Goal: Submit feedback/report problem

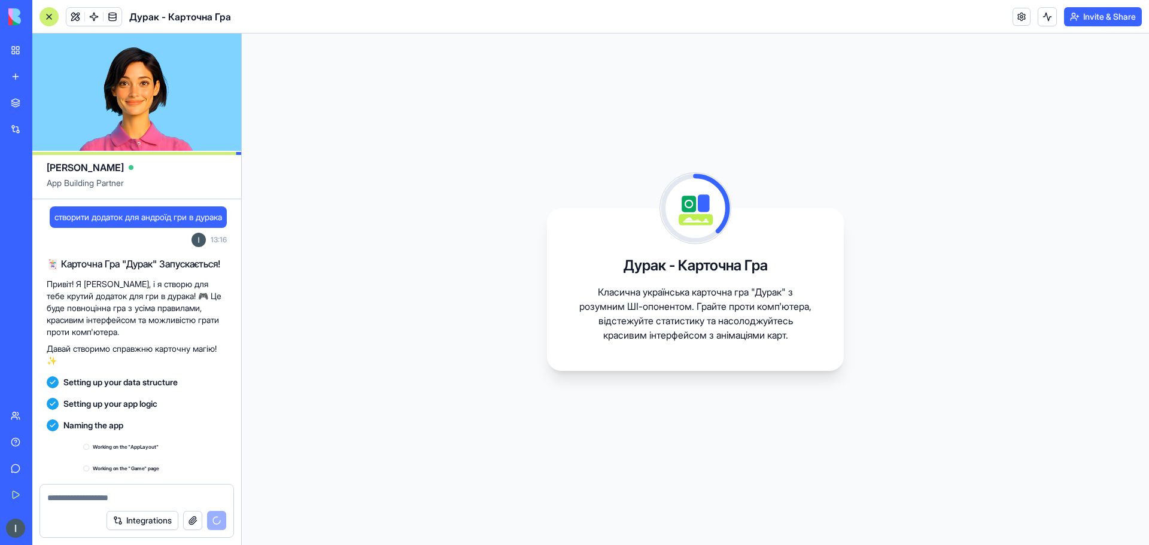
scroll to position [77, 0]
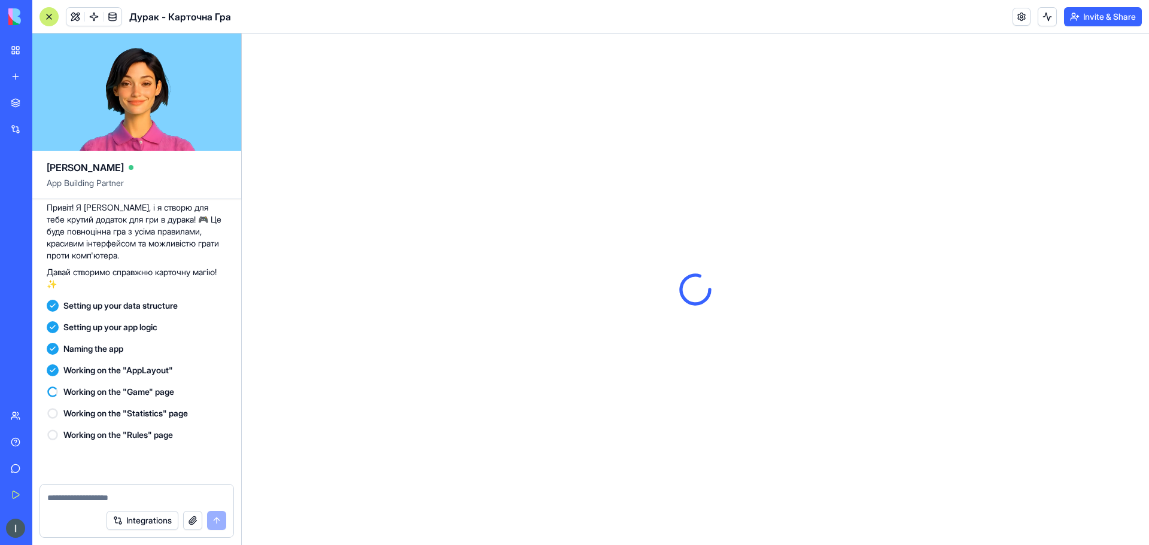
scroll to position [273, 0]
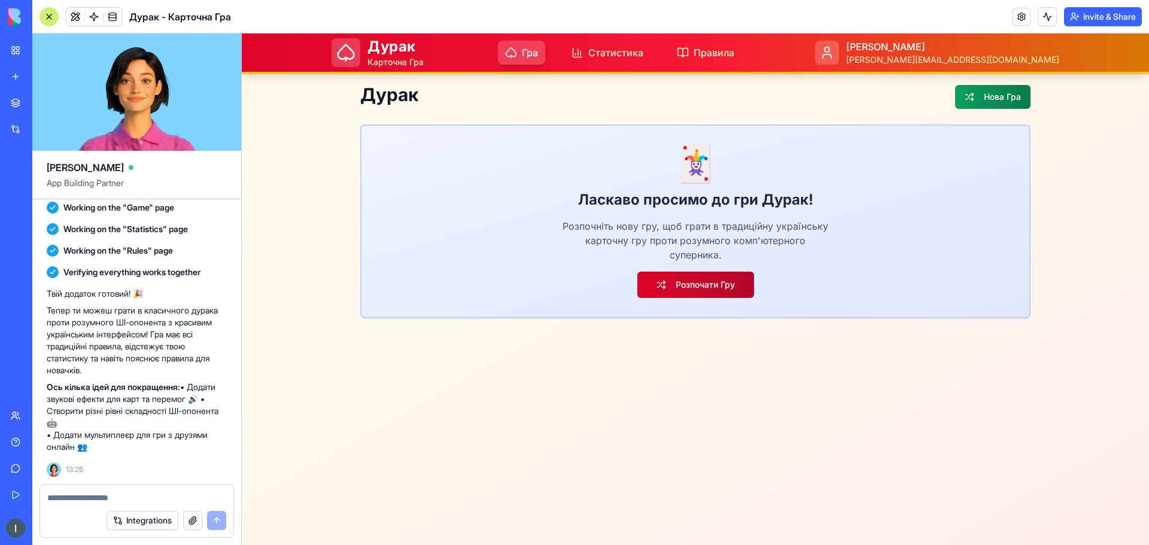
click at [727, 291] on button "Розпочати Гру" at bounding box center [695, 285] width 117 height 26
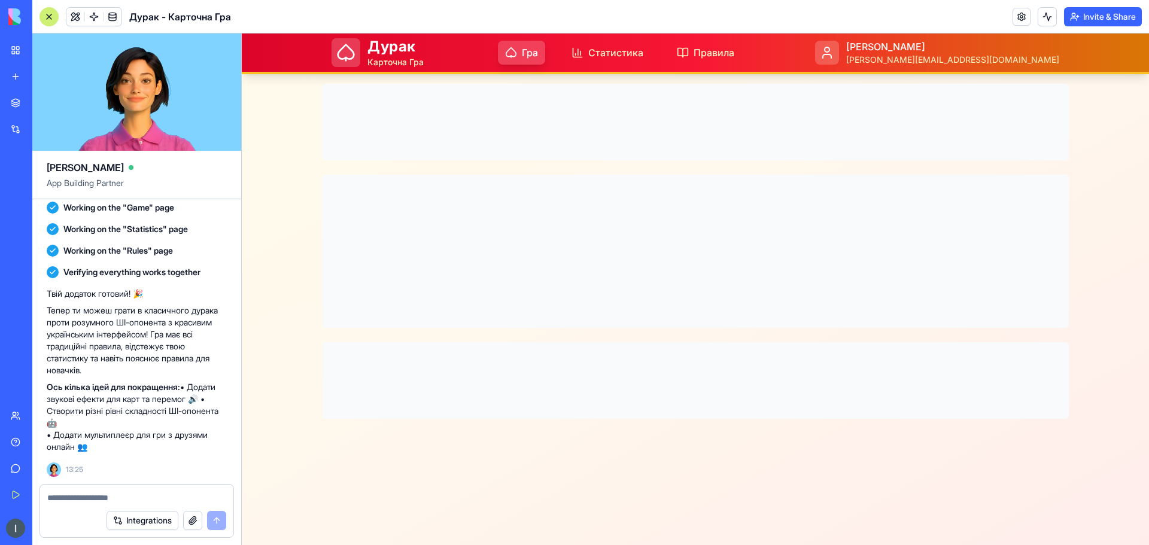
click at [538, 59] on span "Гра" at bounding box center [530, 52] width 16 height 14
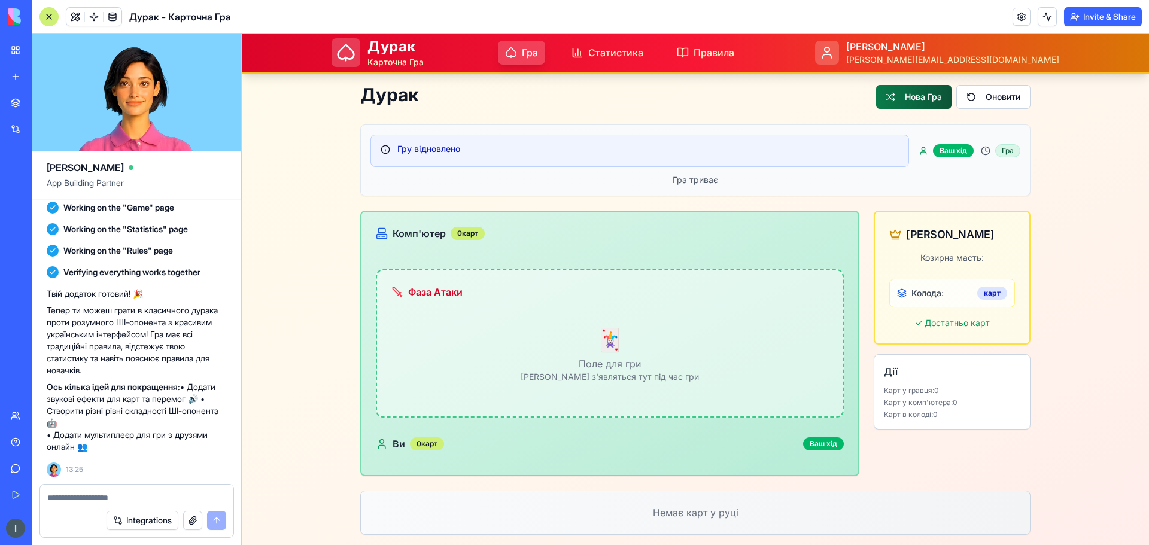
click at [940, 100] on button "Нова Гра" at bounding box center [913, 97] width 75 height 24
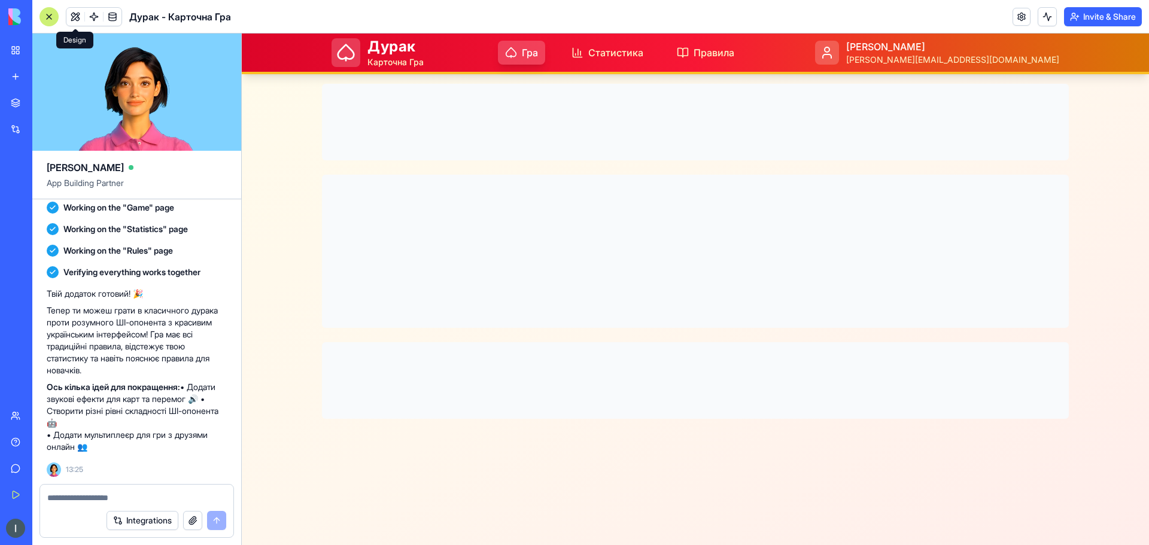
click at [75, 14] on button at bounding box center [75, 17] width 18 height 18
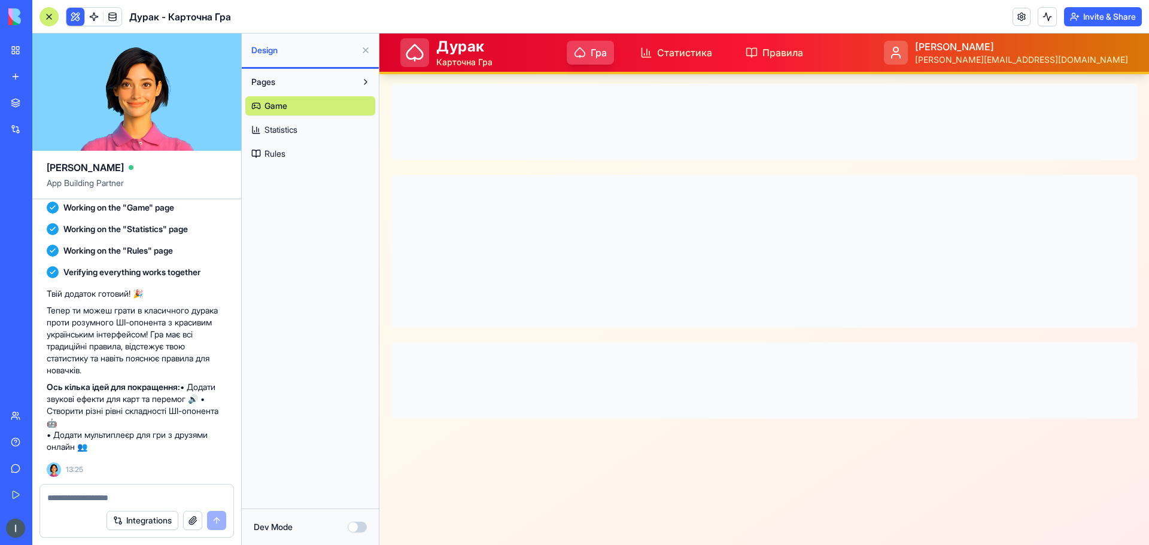
click at [279, 129] on span "Statistics" at bounding box center [281, 130] width 33 height 12
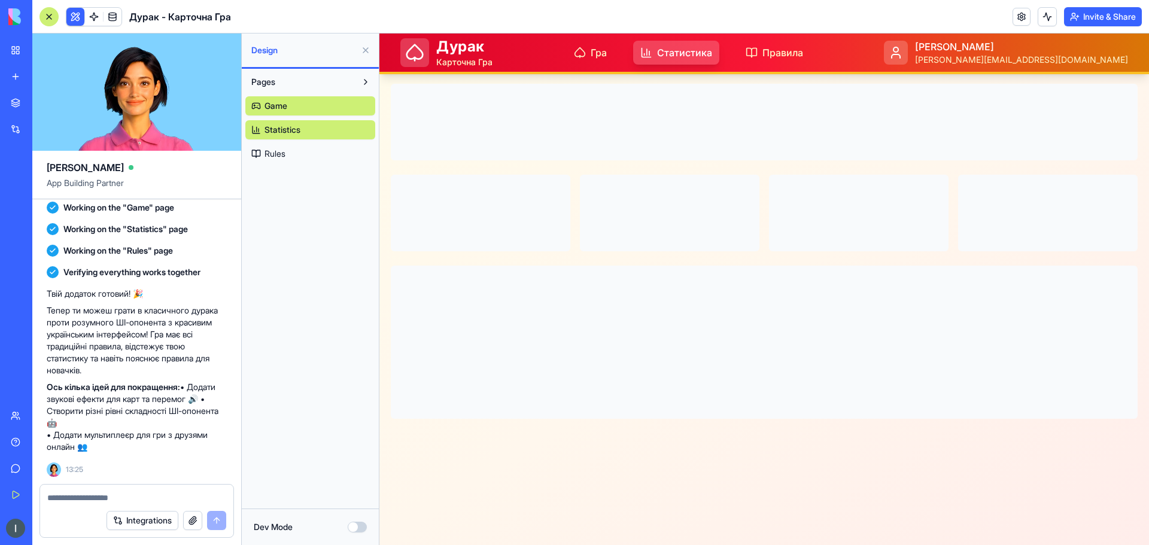
click at [280, 106] on span "Game" at bounding box center [276, 106] width 23 height 12
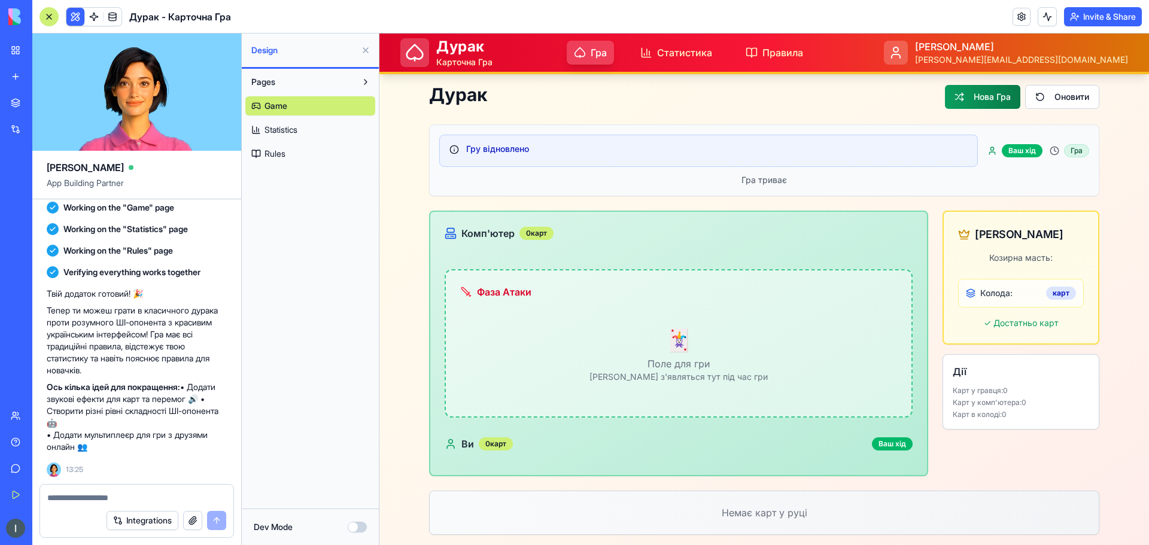
click at [316, 109] on link "Game" at bounding box center [310, 105] width 130 height 19
drag, startPoint x: 514, startPoint y: 150, endPoint x: 452, endPoint y: 150, distance: 61.6
click at [513, 150] on div "Гру відновлено" at bounding box center [708, 149] width 518 height 12
click at [607, 59] on span "Гра" at bounding box center [599, 52] width 16 height 14
click at [1017, 13] on link at bounding box center [1022, 17] width 18 height 18
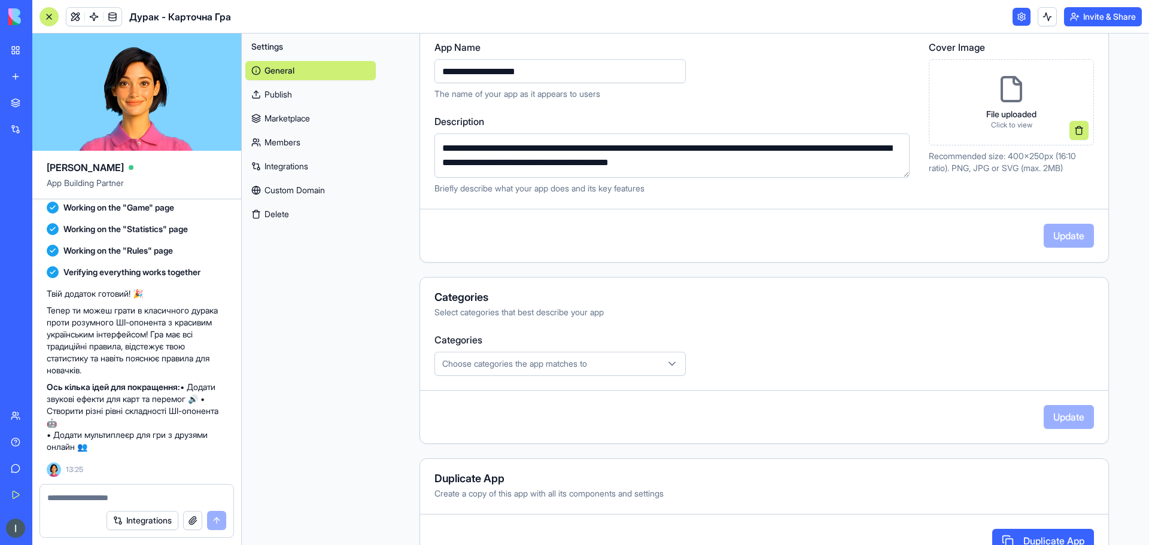
scroll to position [180, 0]
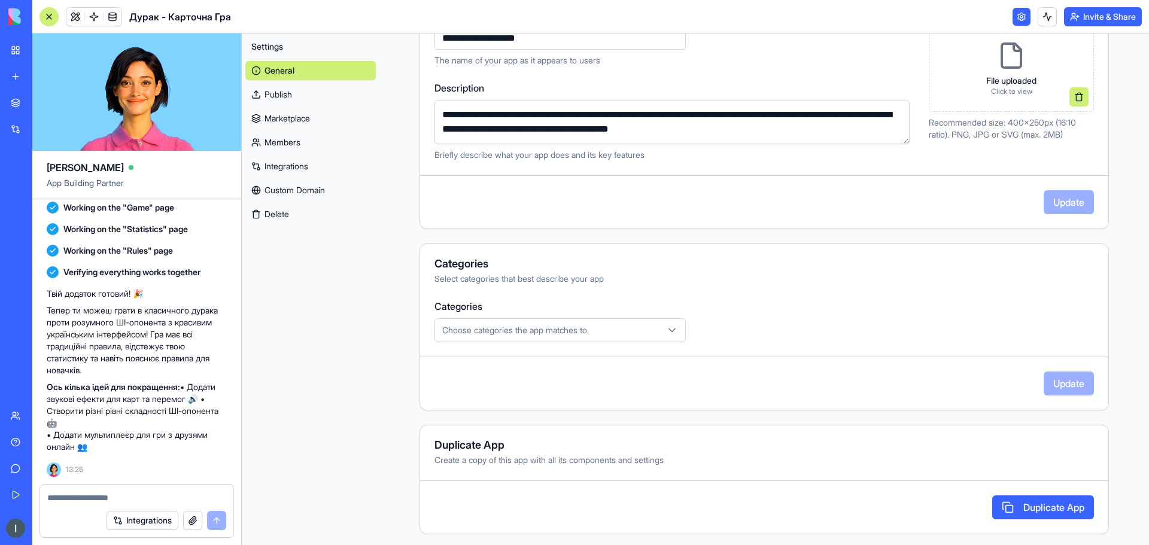
click at [666, 329] on icon "button" at bounding box center [672, 330] width 12 height 12
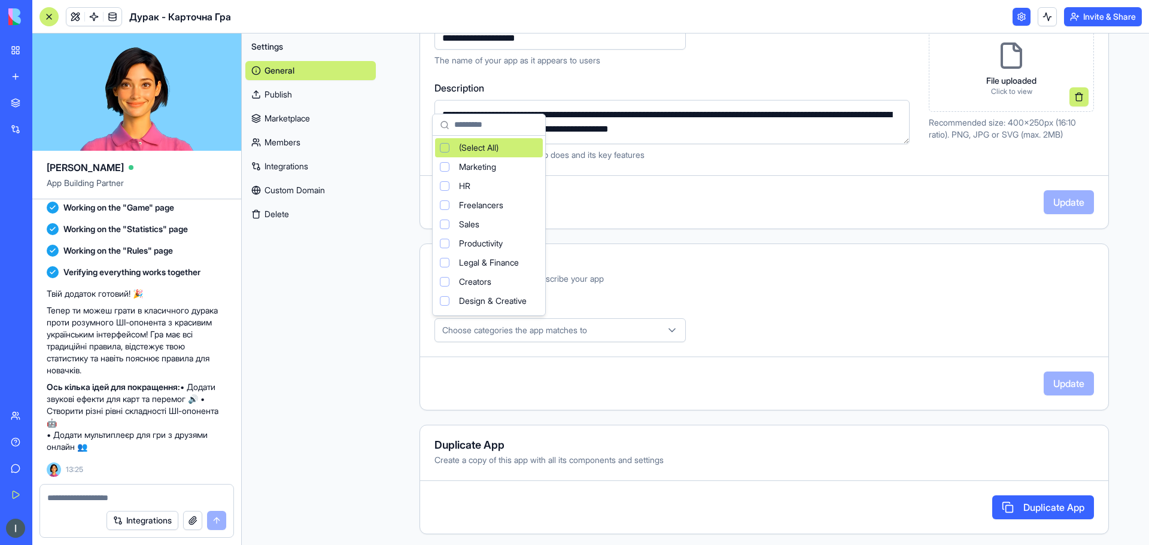
click at [666, 329] on icon "button" at bounding box center [672, 330] width 12 height 12
click at [785, 313] on html "BETA My Workspace New app Marketplace Integrations Recent Дурак - Карточна Гра …" at bounding box center [574, 272] width 1149 height 545
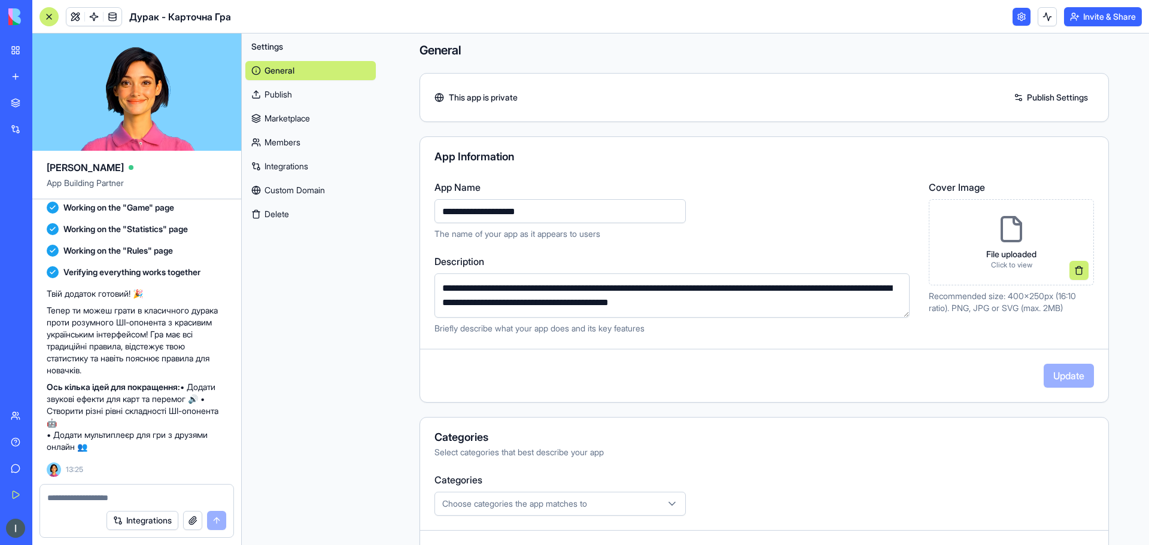
scroll to position [0, 0]
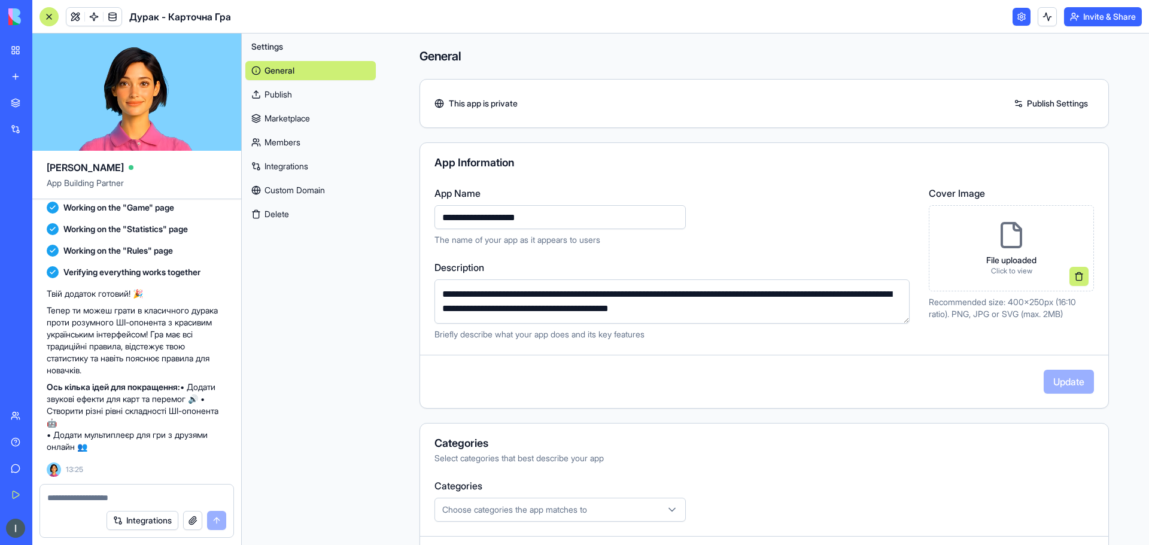
click at [291, 98] on link "Publish" at bounding box center [310, 94] width 130 height 19
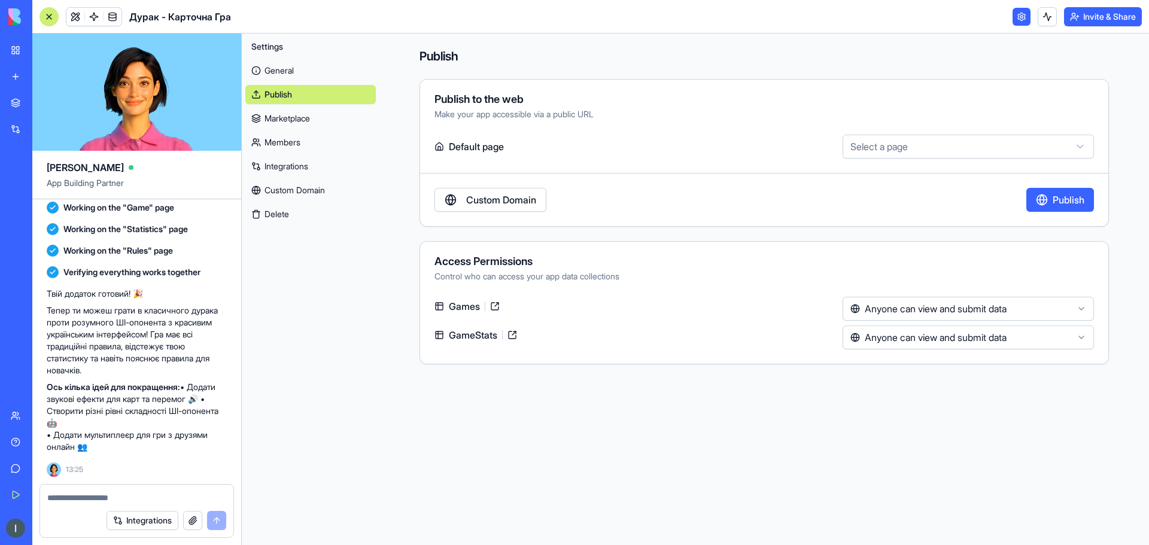
click at [297, 116] on link "Marketplace" at bounding box center [310, 118] width 130 height 19
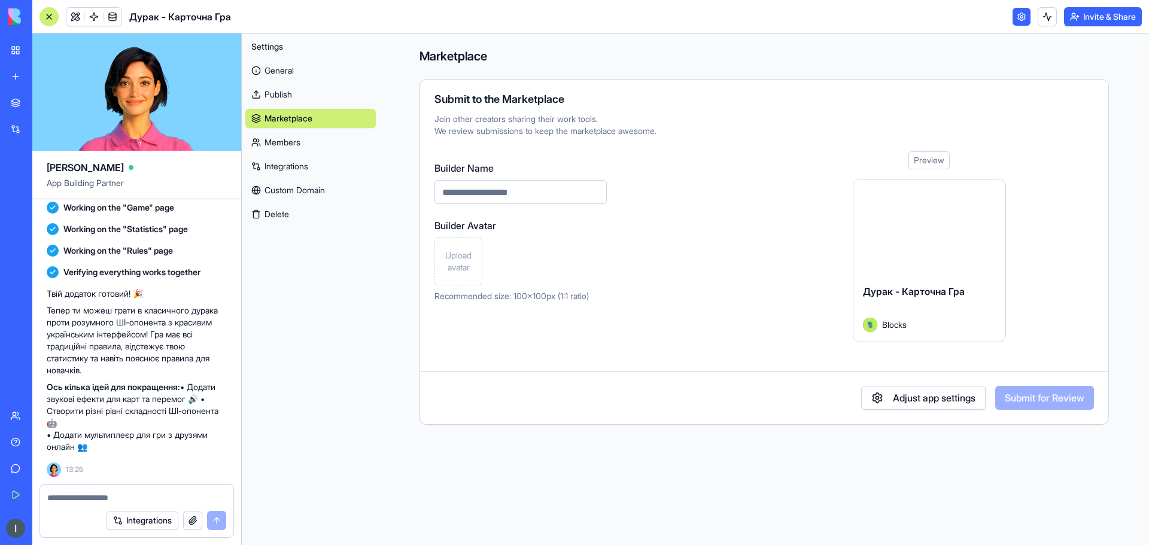
click at [296, 138] on link "Members" at bounding box center [310, 142] width 130 height 19
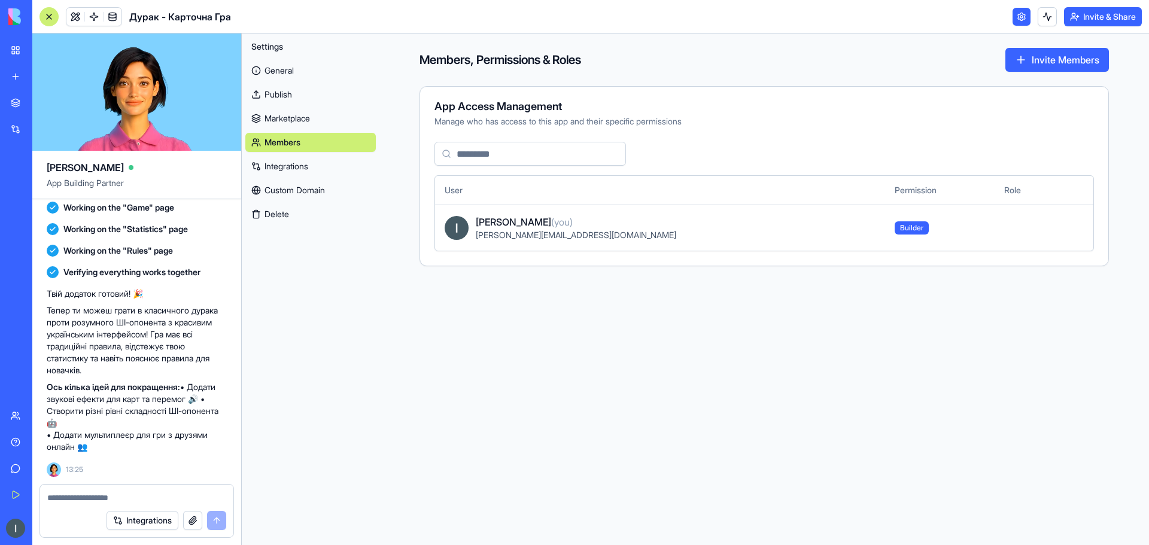
click at [290, 70] on link "General" at bounding box center [310, 70] width 130 height 19
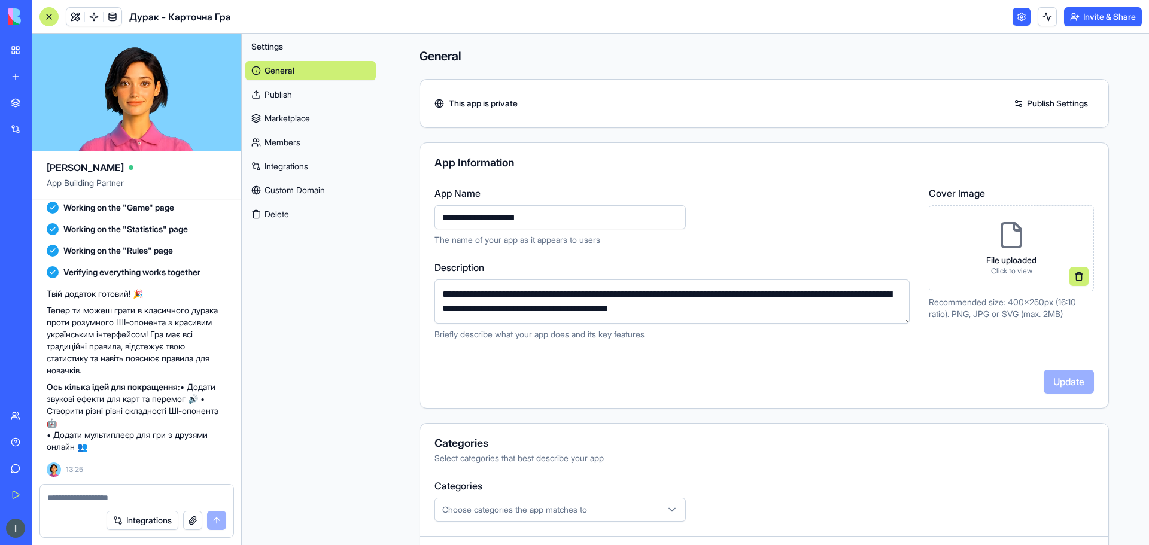
click at [51, 16] on div at bounding box center [48, 16] width 19 height 19
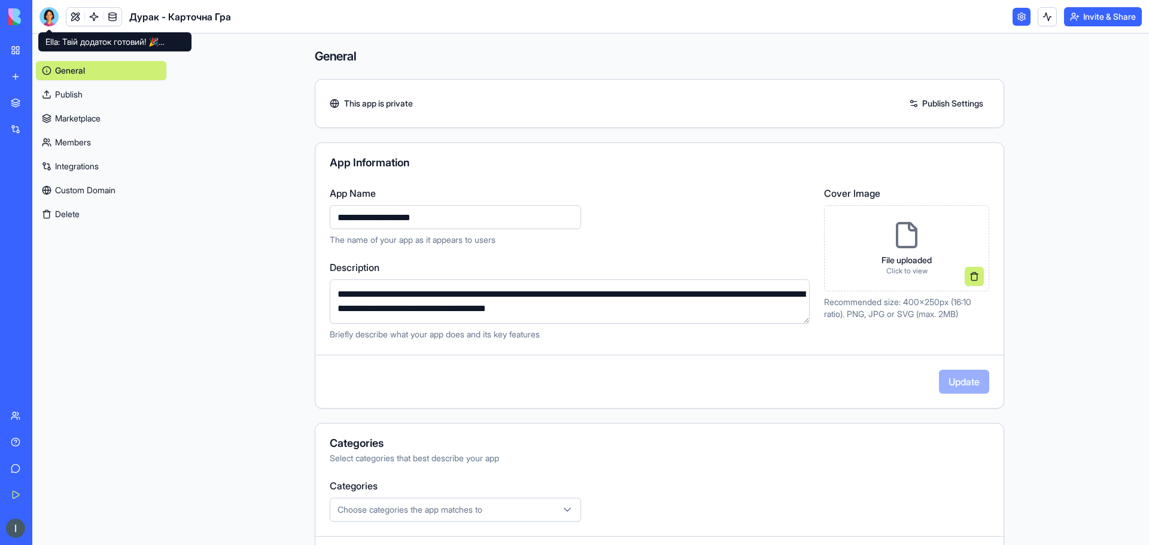
click at [48, 21] on div at bounding box center [48, 16] width 19 height 19
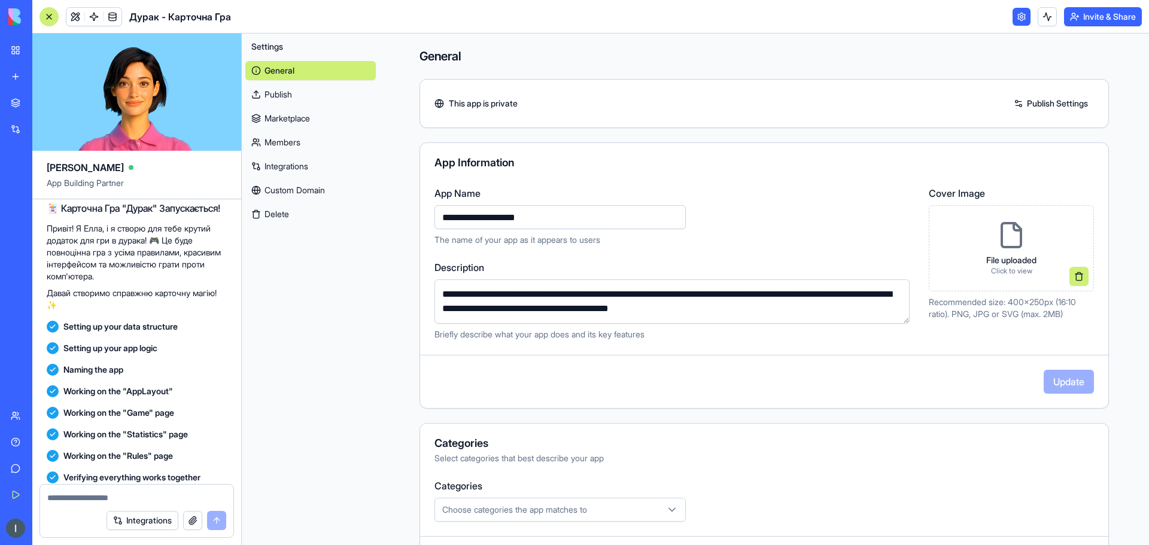
scroll to position [34, 0]
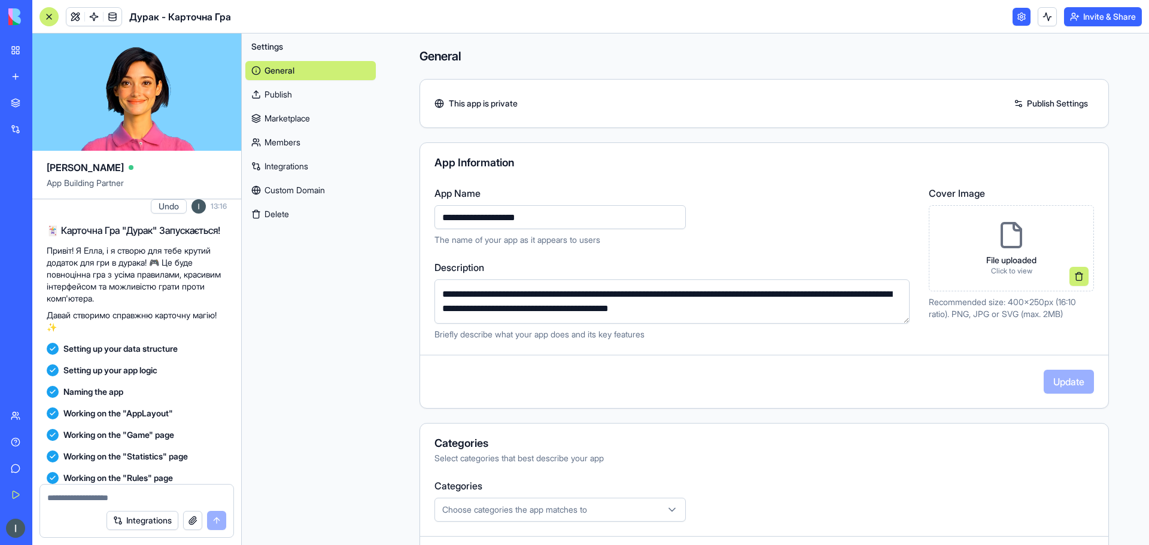
click at [1013, 14] on link at bounding box center [1022, 17] width 18 height 18
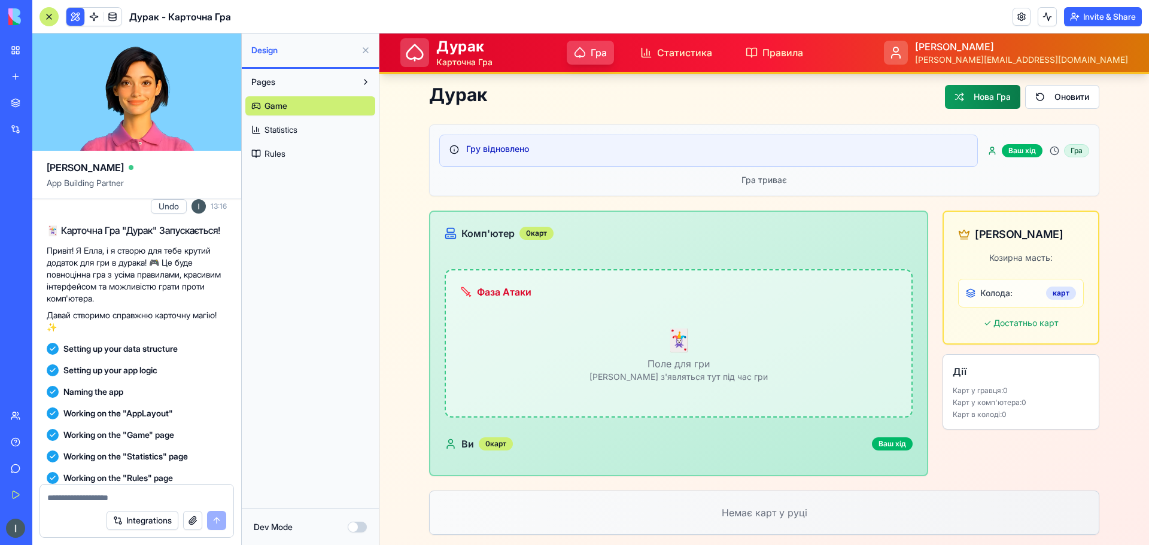
click at [756, 517] on p "Немає карт у руці" at bounding box center [764, 513] width 640 height 14
click at [1056, 93] on button "Оновити" at bounding box center [1062, 97] width 74 height 24
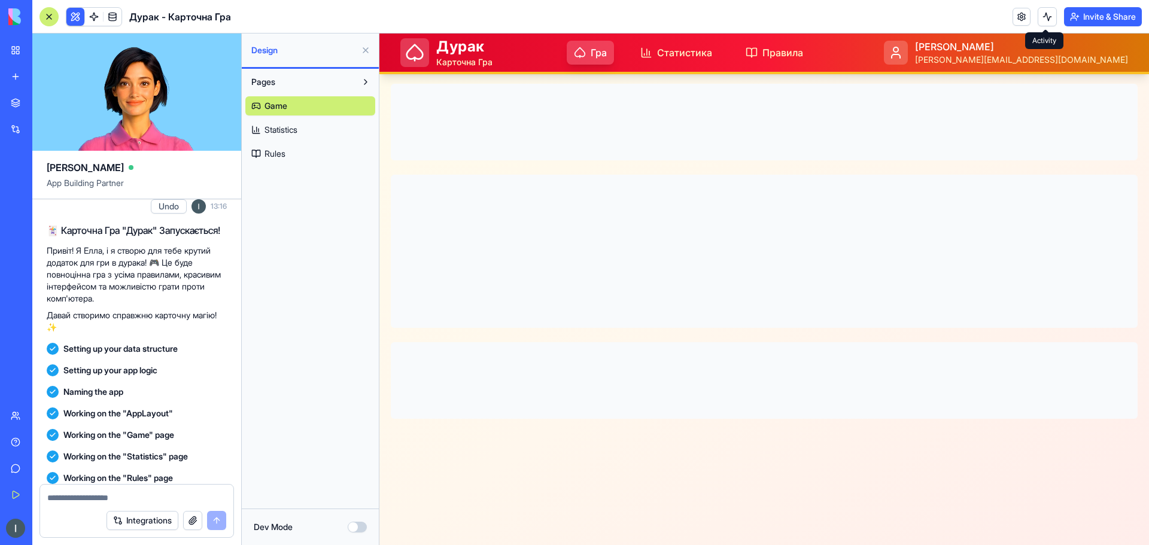
click at [1041, 19] on button at bounding box center [1047, 16] width 19 height 19
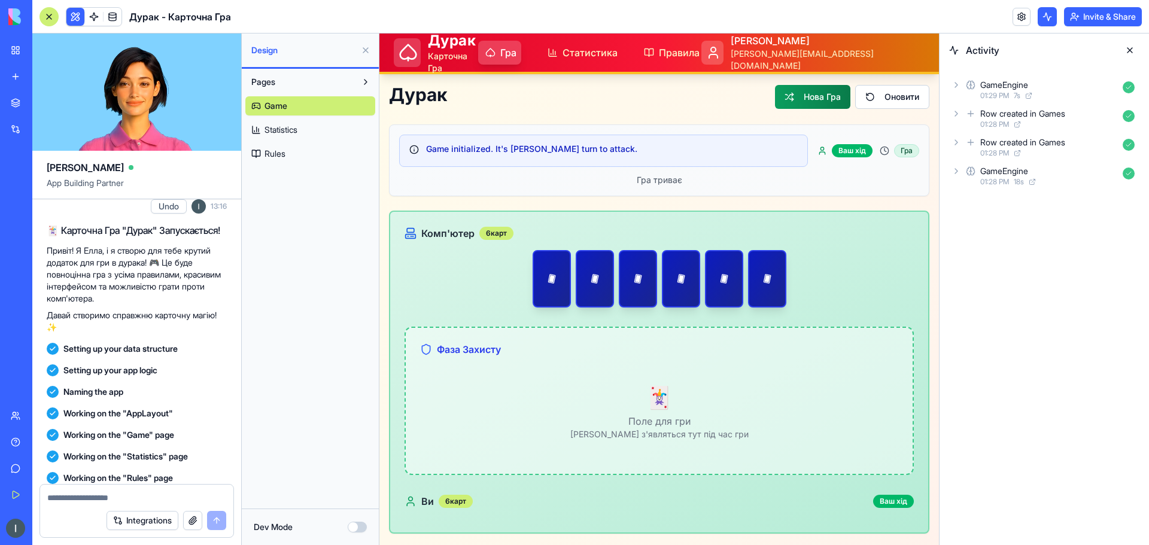
click at [1041, 19] on button at bounding box center [1047, 16] width 19 height 19
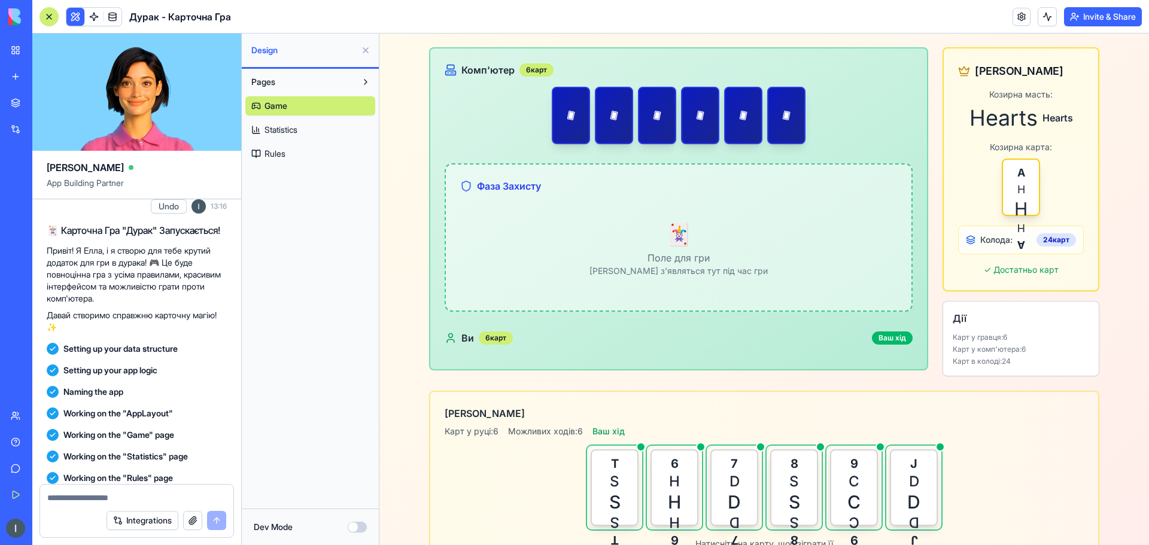
scroll to position [193, 0]
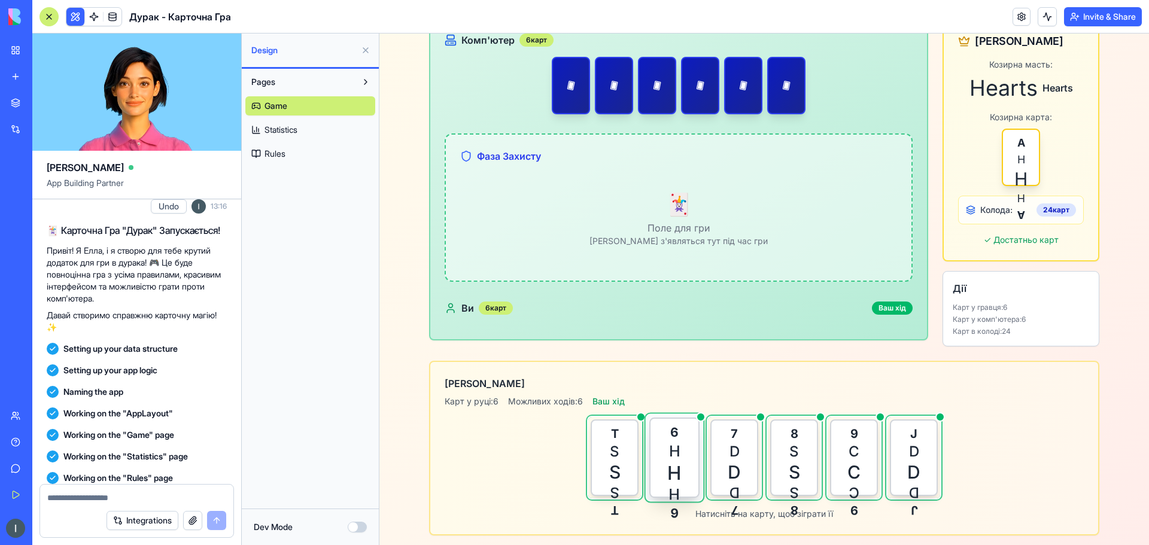
click at [689, 441] on div "6 H H 6 H" at bounding box center [674, 458] width 50 height 80
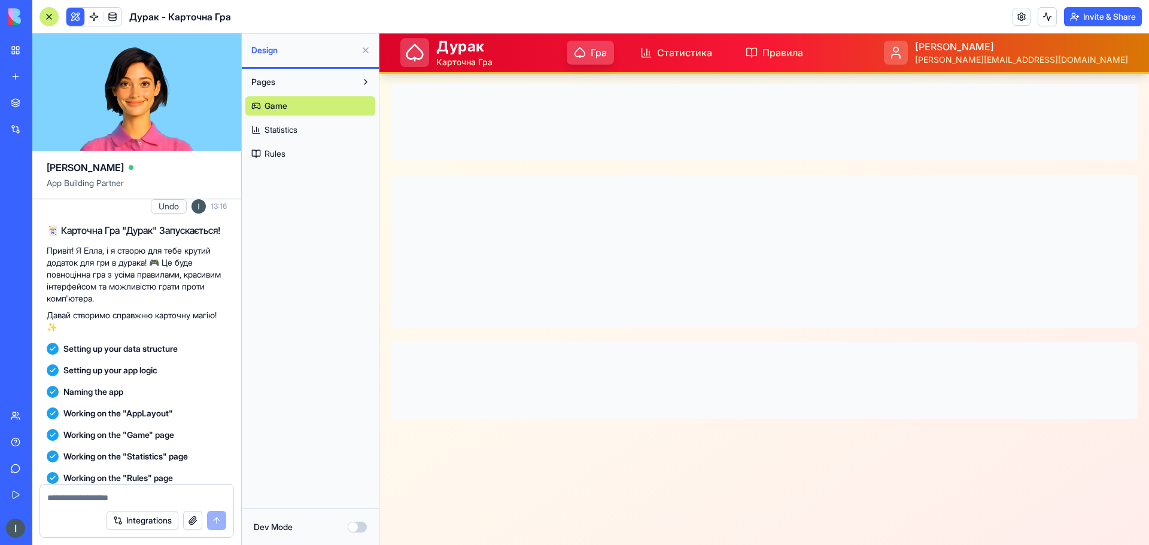
scroll to position [0, 0]
click at [280, 105] on span "Game" at bounding box center [276, 106] width 23 height 12
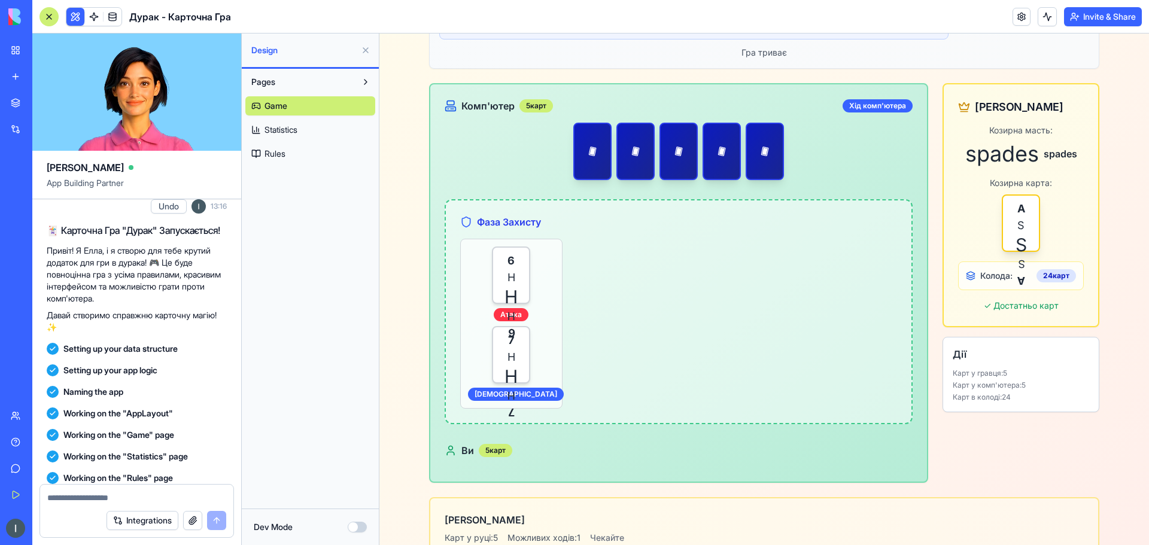
scroll to position [120, 0]
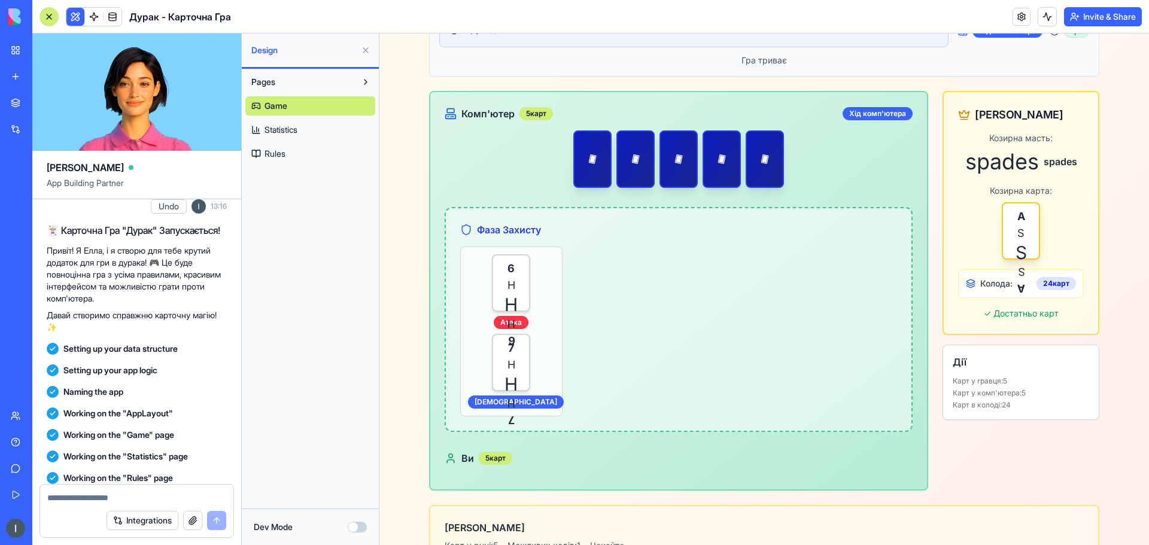
click at [64, 497] on textarea at bounding box center [136, 498] width 179 height 12
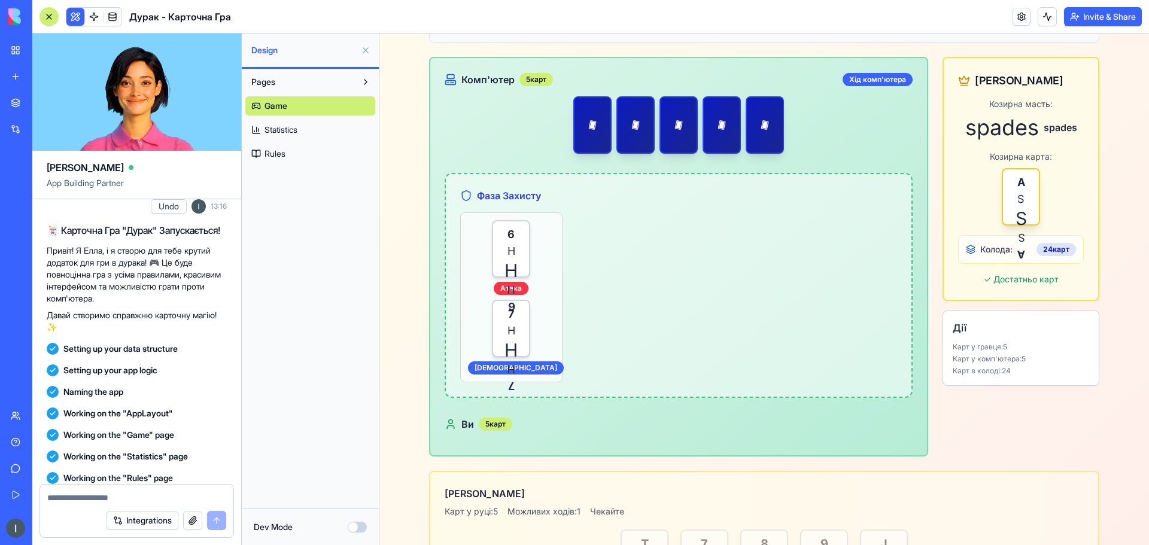
scroll to position [144, 0]
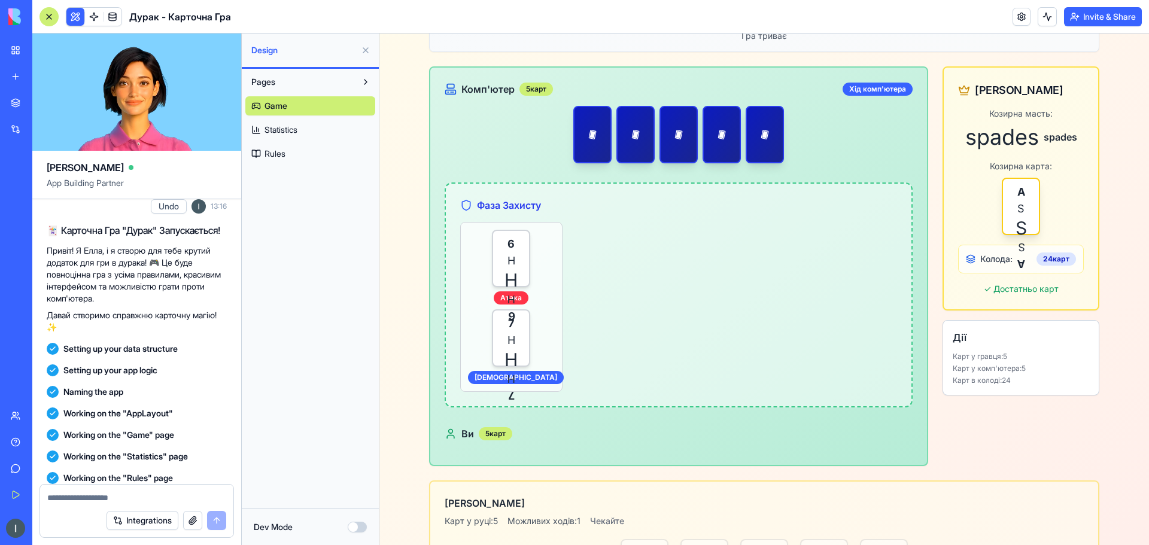
click at [98, 497] on textarea at bounding box center [136, 498] width 179 height 12
type textarea "**********"
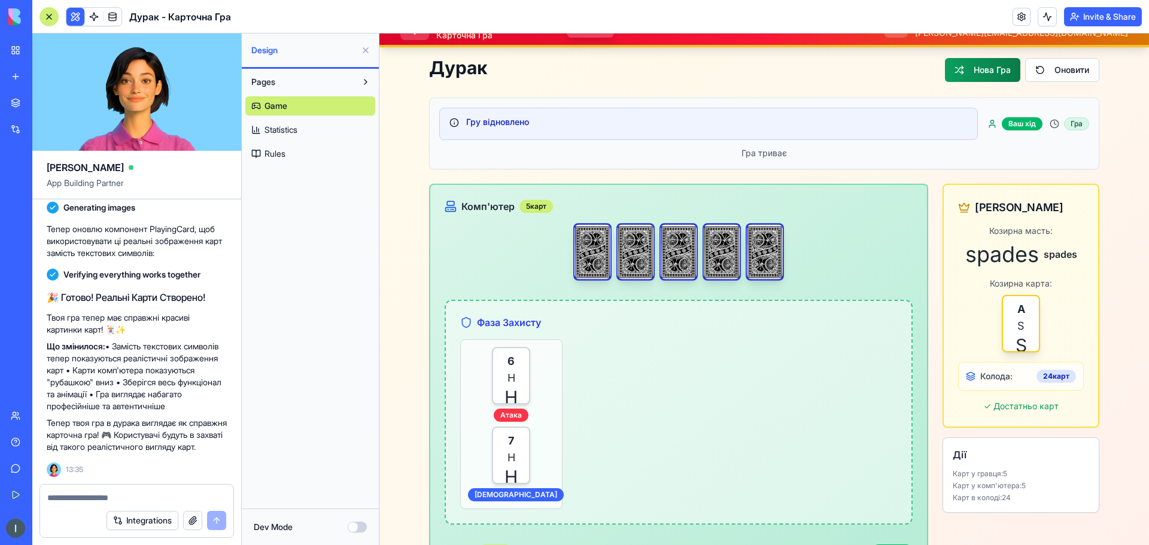
scroll to position [25, 0]
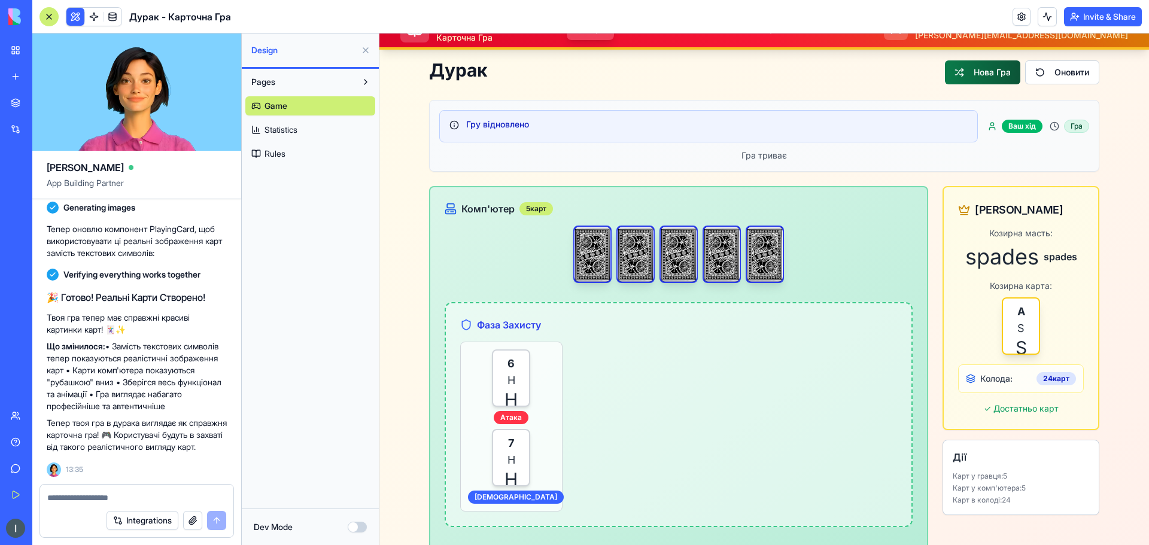
click at [975, 78] on button "Нова Гра" at bounding box center [982, 72] width 75 height 24
click at [1056, 77] on button "Оновити" at bounding box center [1062, 72] width 74 height 24
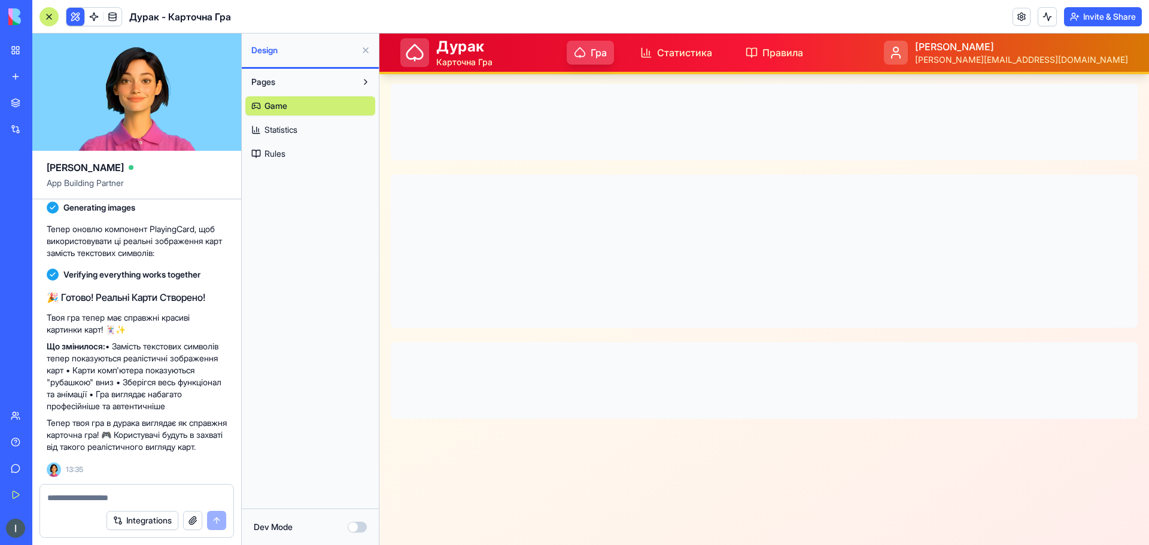
scroll to position [0, 0]
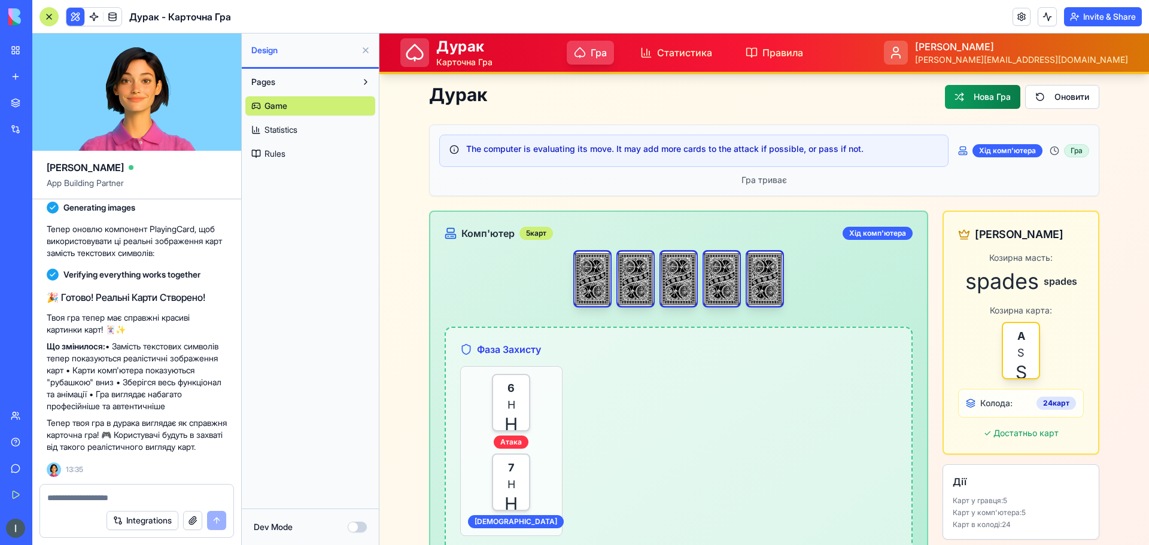
click at [92, 500] on textarea at bounding box center [136, 498] width 179 height 12
click at [99, 495] on textarea at bounding box center [136, 498] width 179 height 12
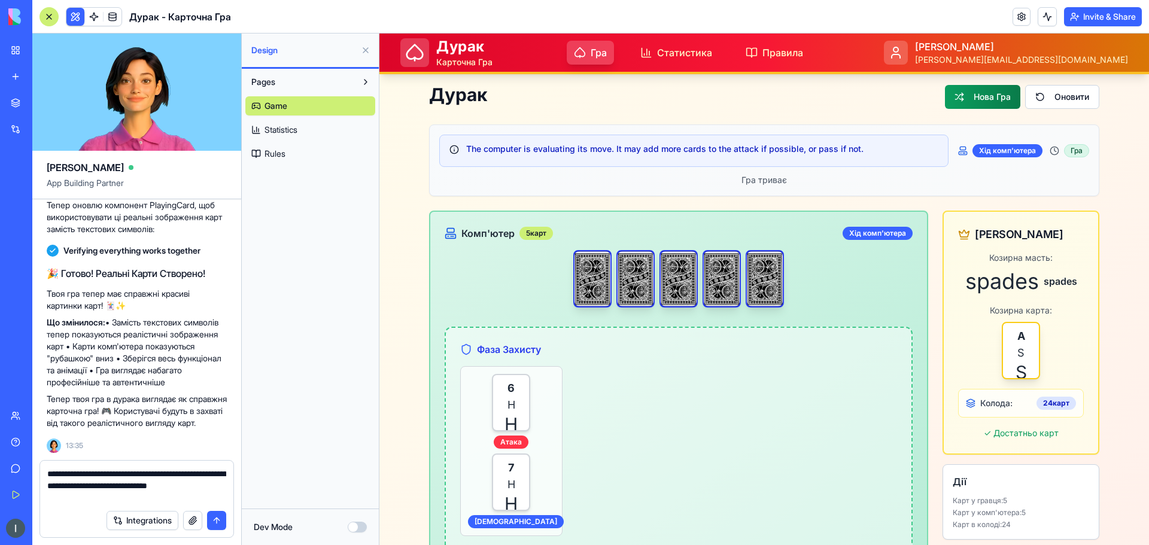
click at [113, 496] on textarea "**********" at bounding box center [136, 486] width 179 height 36
type textarea "**********"
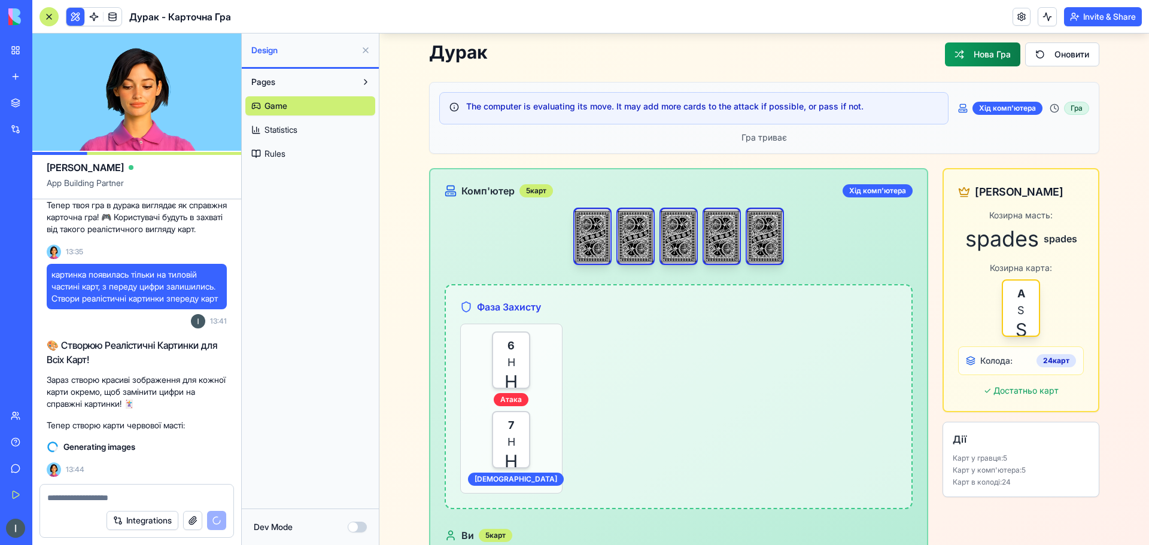
scroll to position [25, 0]
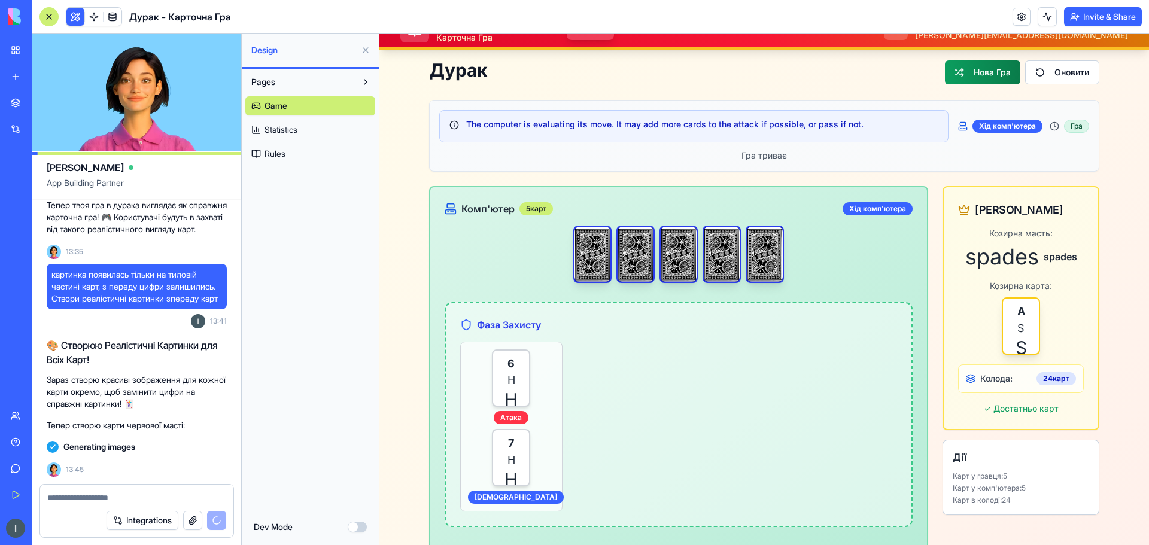
click at [290, 124] on span "Statistics" at bounding box center [281, 130] width 33 height 12
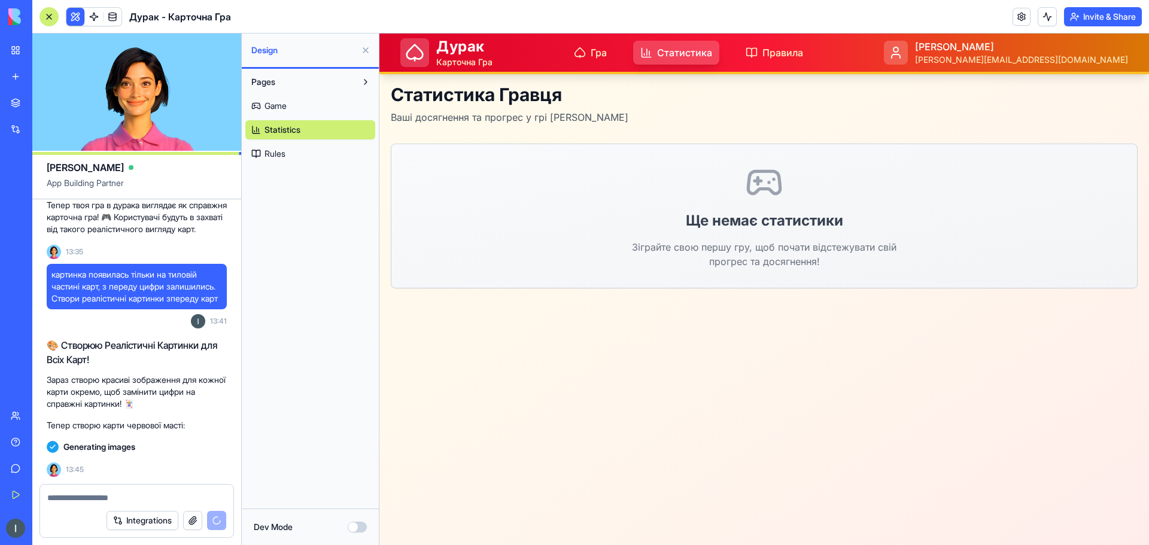
click at [289, 110] on link "Game" at bounding box center [310, 105] width 130 height 19
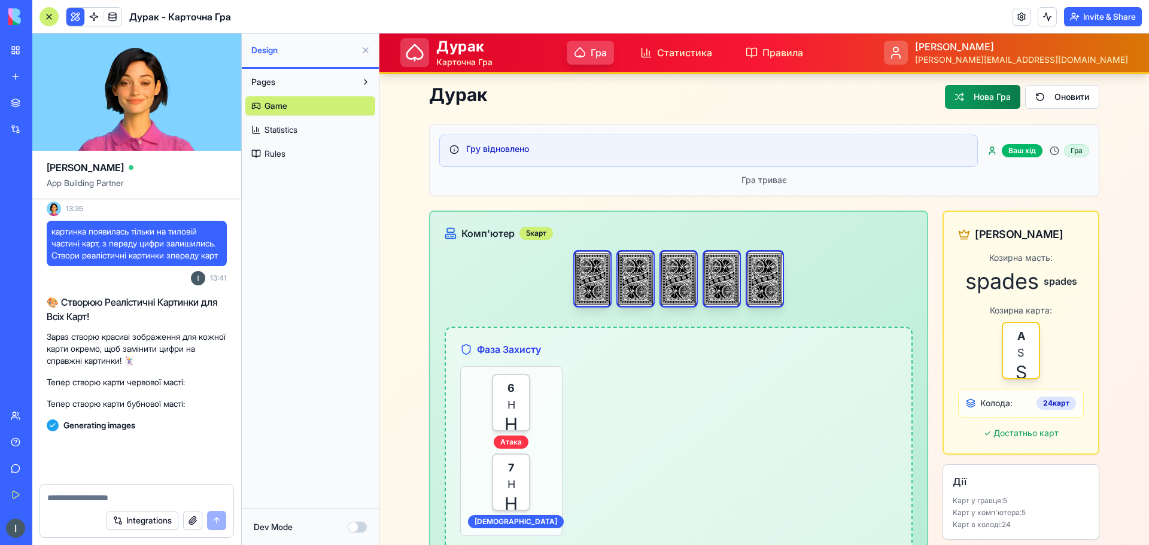
scroll to position [979, 0]
click at [84, 504] on div "Integrations" at bounding box center [136, 521] width 193 height 34
click at [93, 496] on textarea at bounding box center [136, 498] width 179 height 12
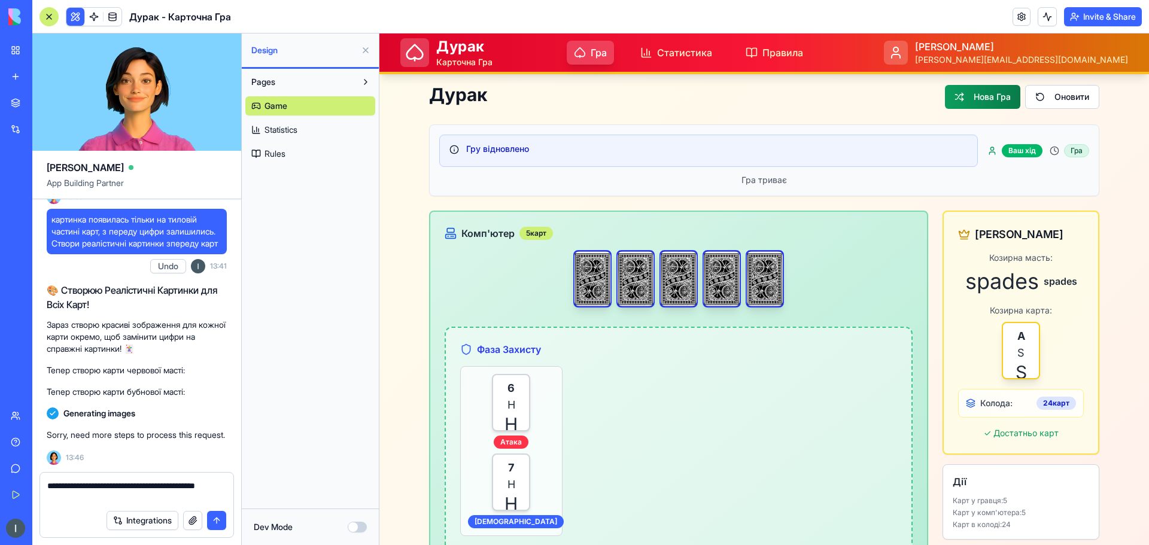
type textarea "**********"
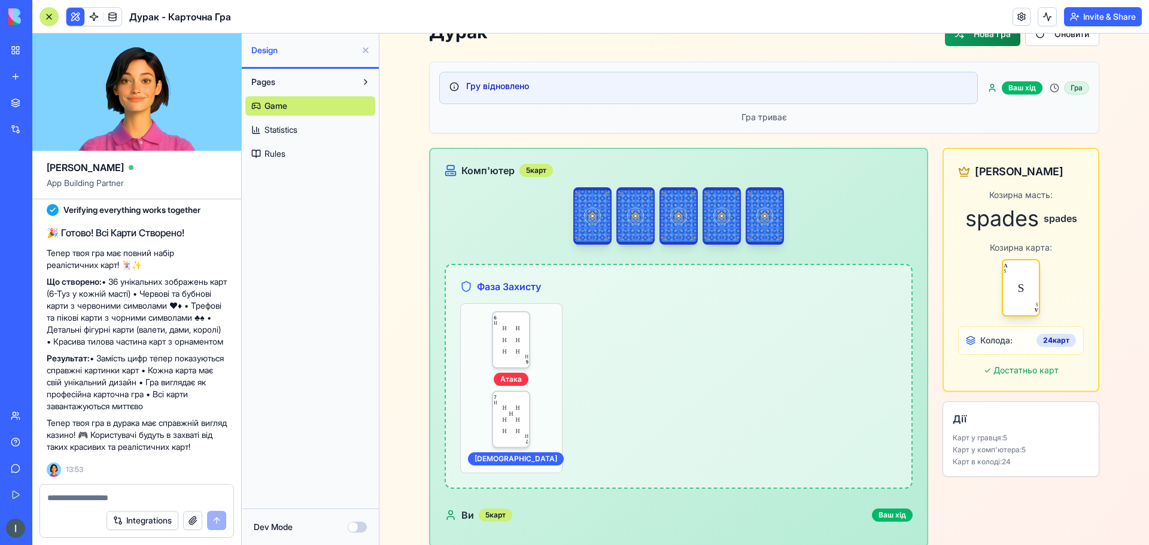
scroll to position [120, 0]
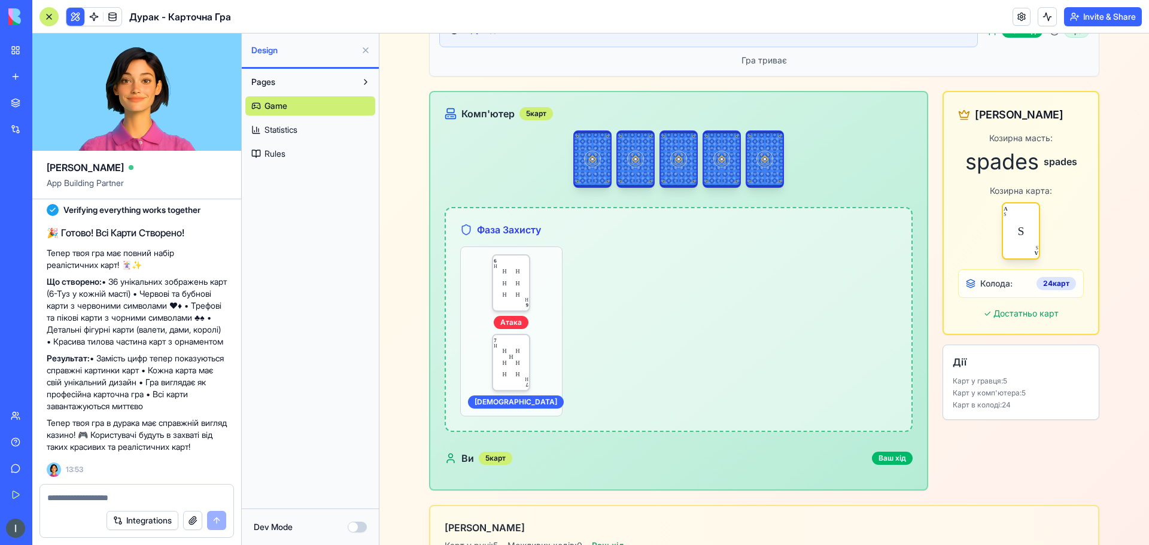
click at [109, 500] on textarea at bounding box center [136, 498] width 179 height 12
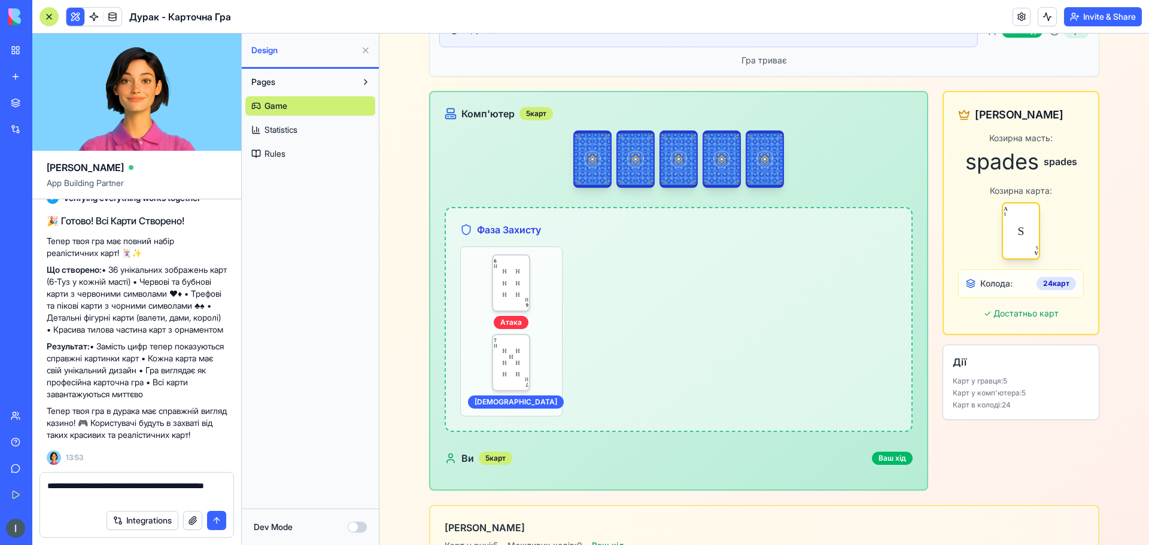
type textarea "**********"
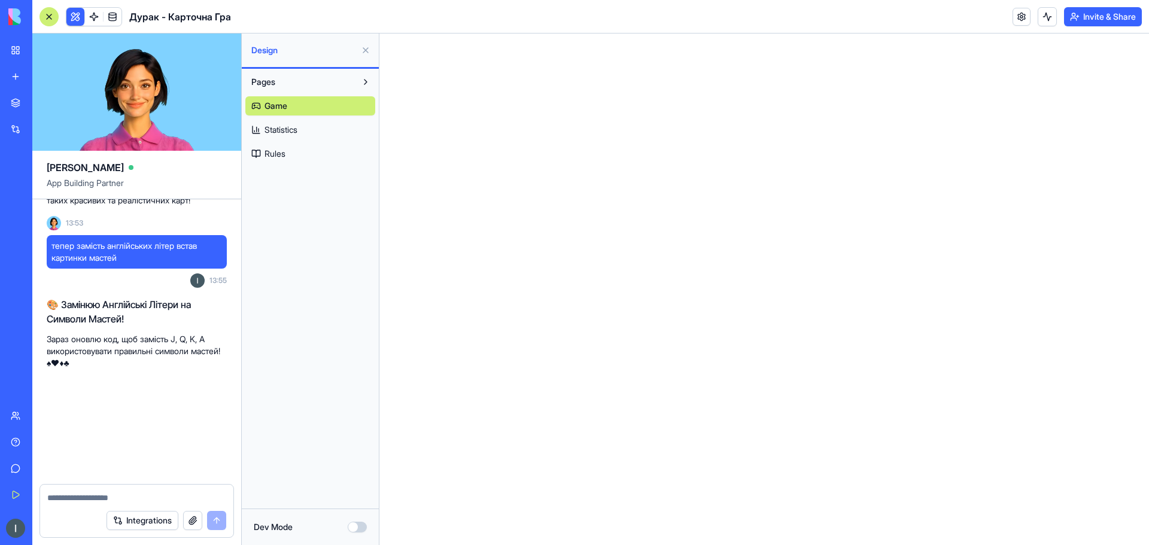
scroll to position [1889, 0]
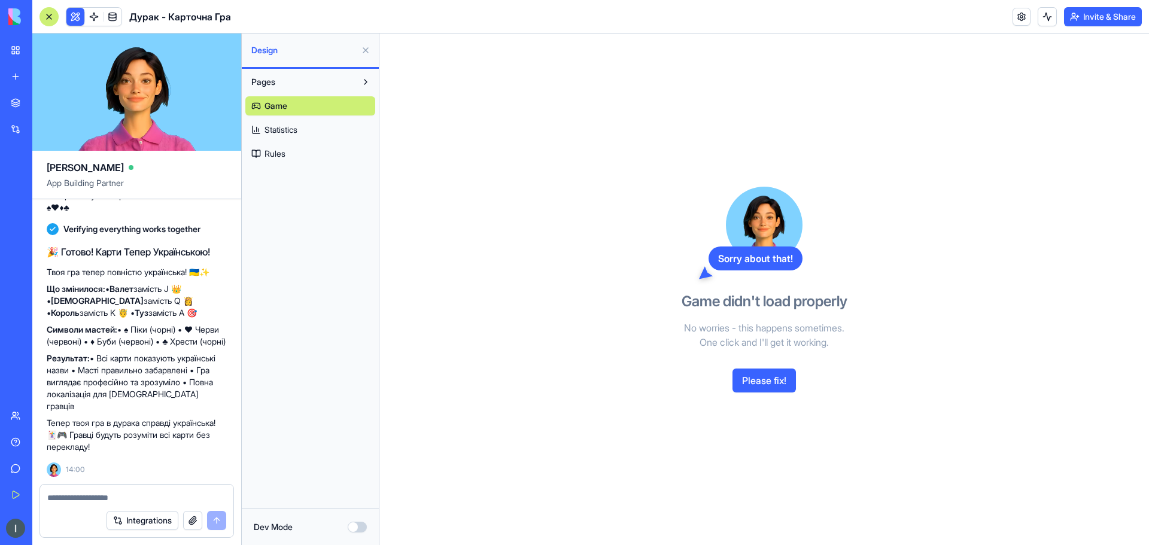
drag, startPoint x: 685, startPoint y: 304, endPoint x: 844, endPoint y: 352, distance: 166.2
click at [844, 352] on div "Sorry about that! Game didn't load properly No worries - this happens sometimes…" at bounding box center [764, 290] width 275 height 512
click at [770, 377] on button "Please fix!" at bounding box center [764, 381] width 63 height 24
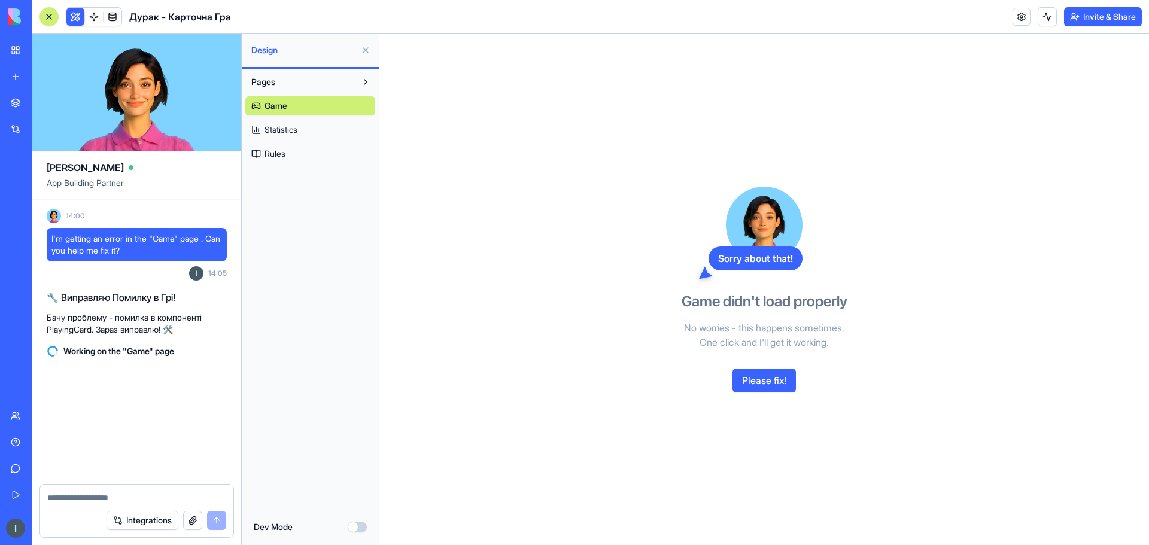
scroll to position [2305, 0]
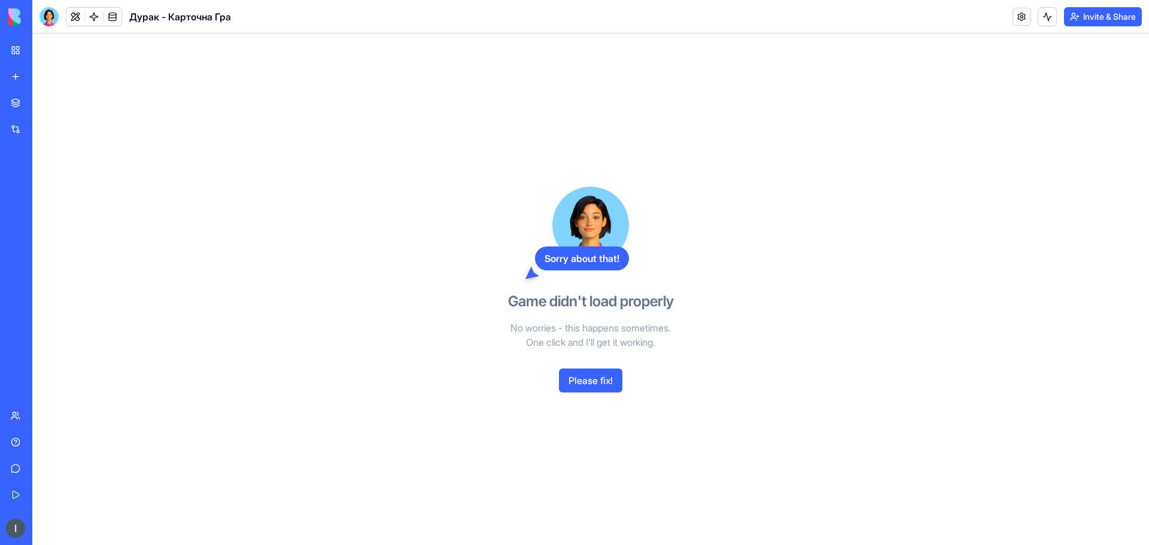
click at [601, 387] on button "Please fix!" at bounding box center [590, 381] width 63 height 24
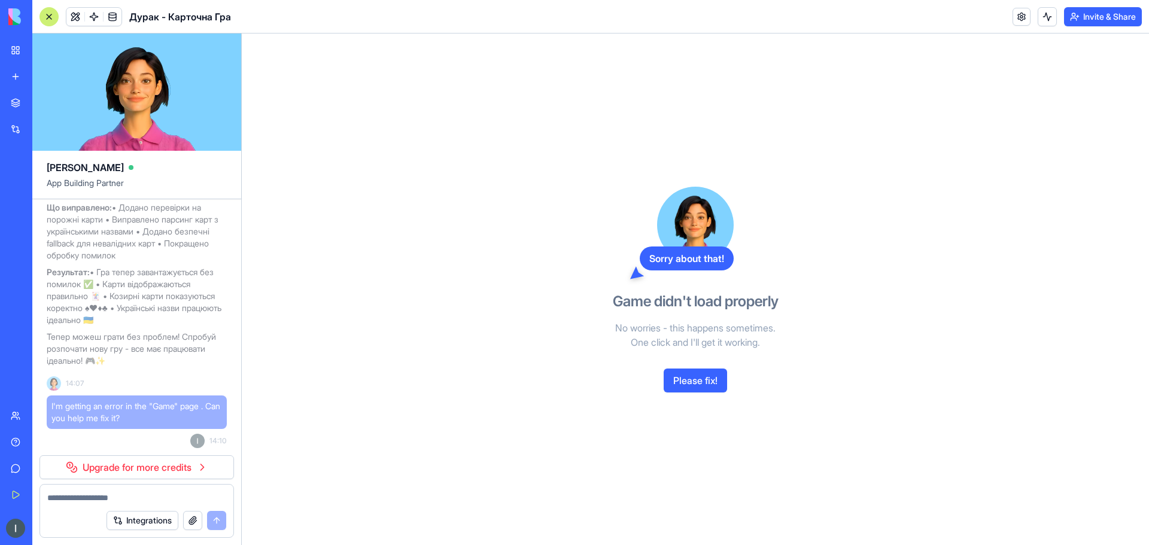
click at [197, 467] on link "Upgrade for more credits" at bounding box center [136, 467] width 195 height 24
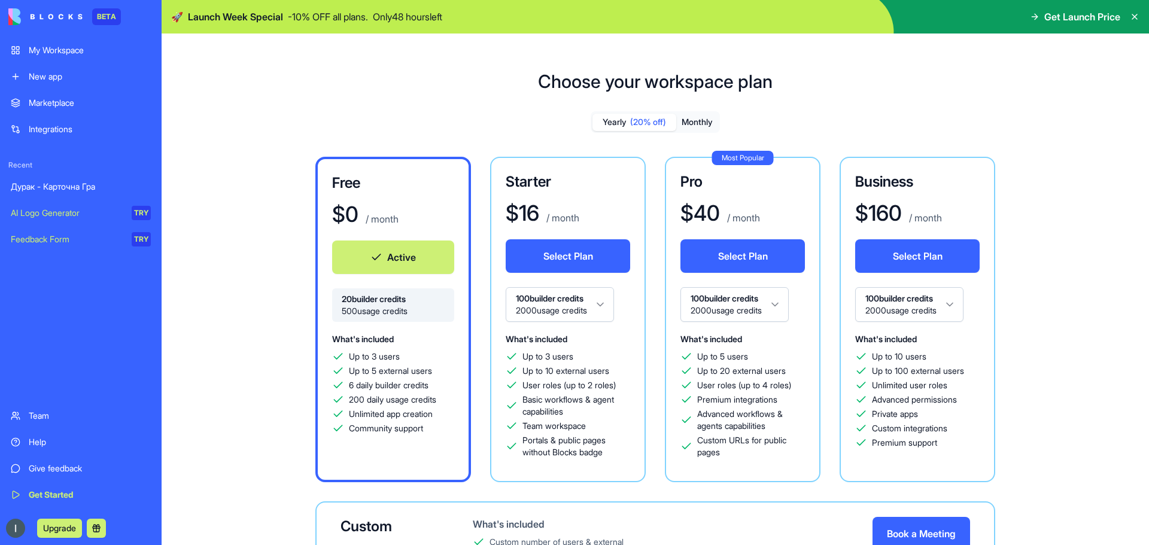
click at [89, 77] on div "New app" at bounding box center [90, 77] width 122 height 12
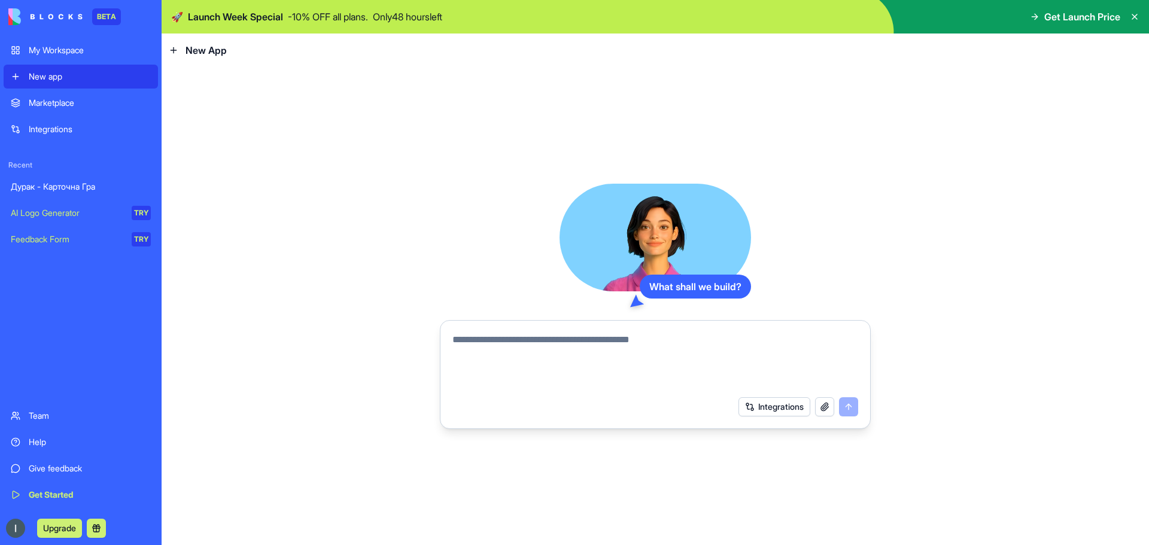
click at [92, 53] on div "My Workspace" at bounding box center [90, 50] width 122 height 12
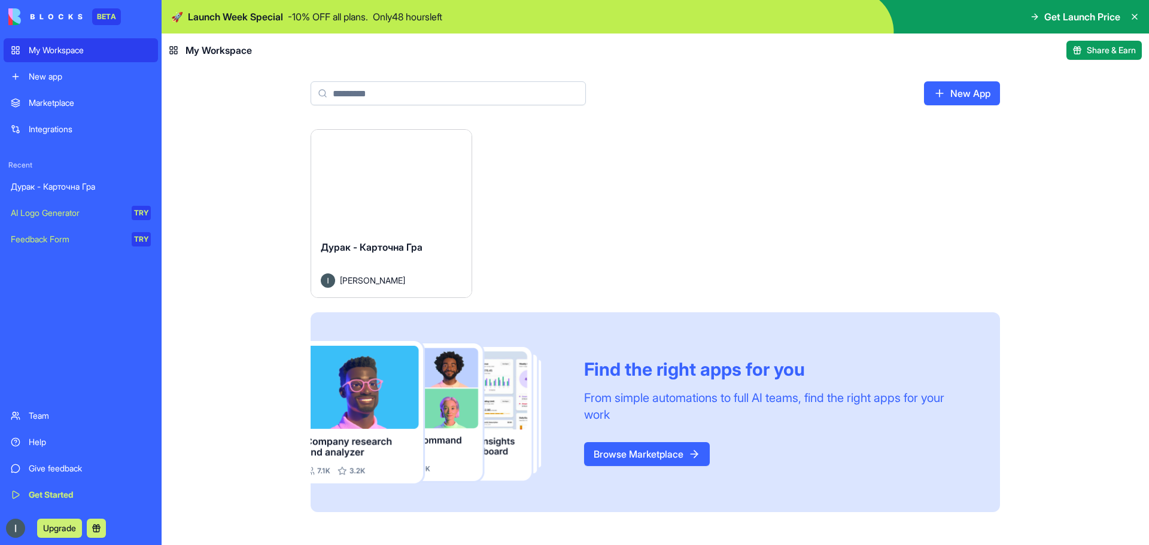
click at [386, 181] on button "Launch" at bounding box center [392, 180] width 90 height 24
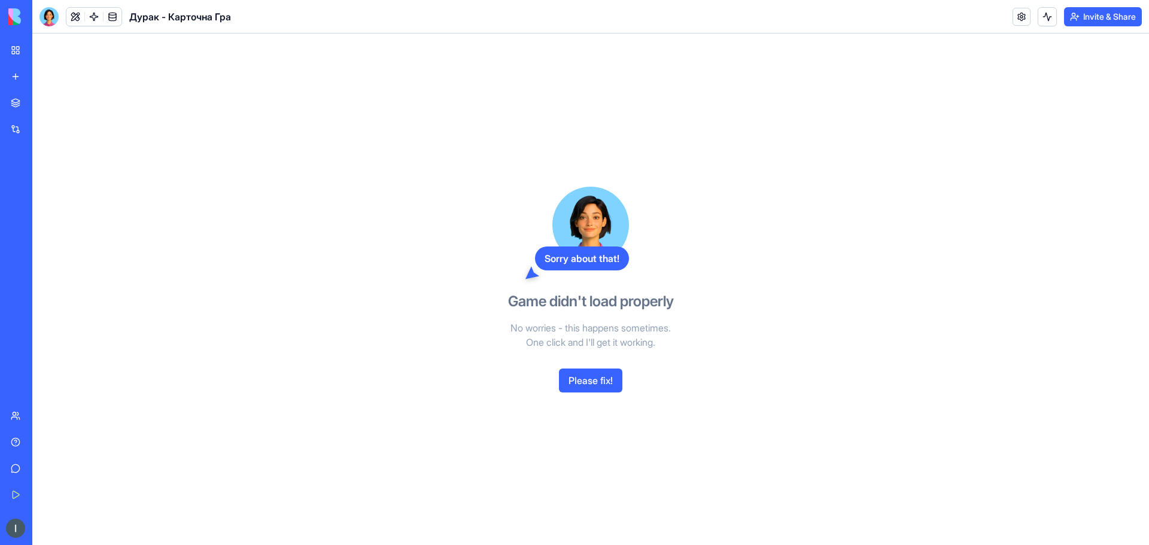
click at [594, 385] on button "Please fix!" at bounding box center [590, 381] width 63 height 24
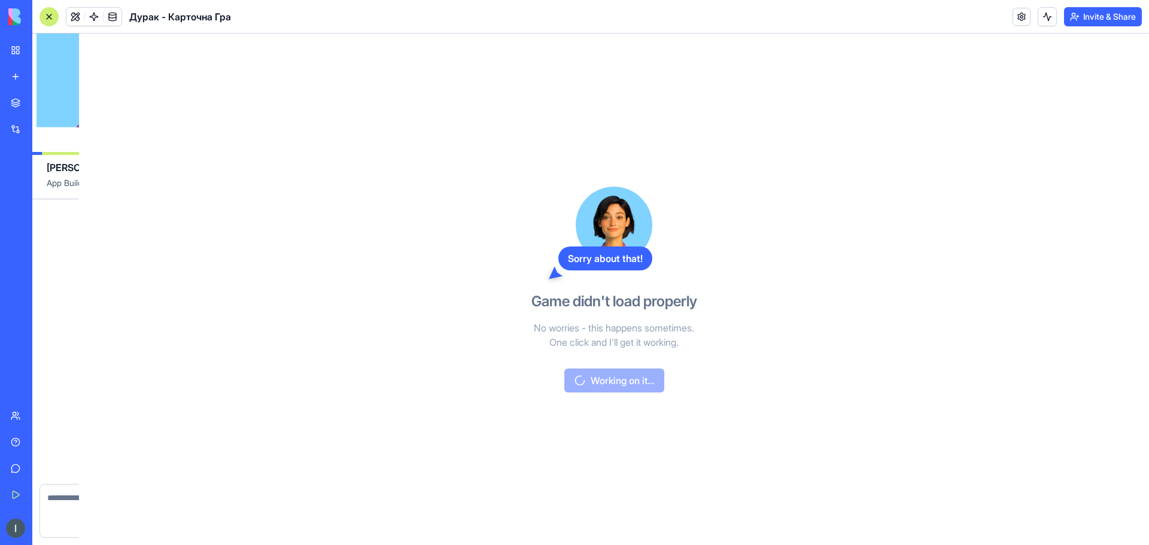
scroll to position [2363, 0]
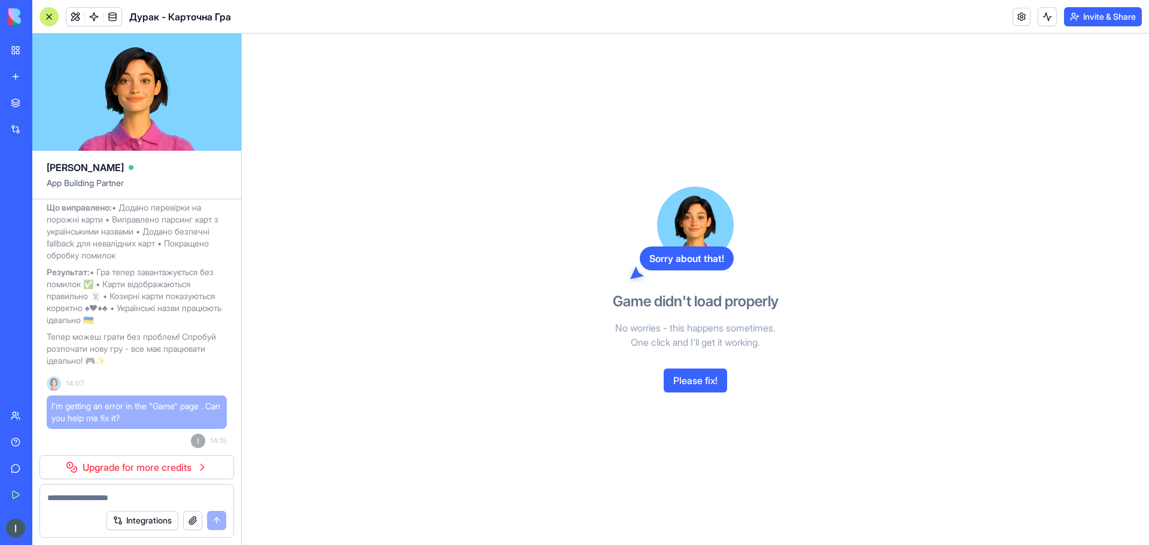
click at [48, 19] on img at bounding box center [45, 16] width 74 height 17
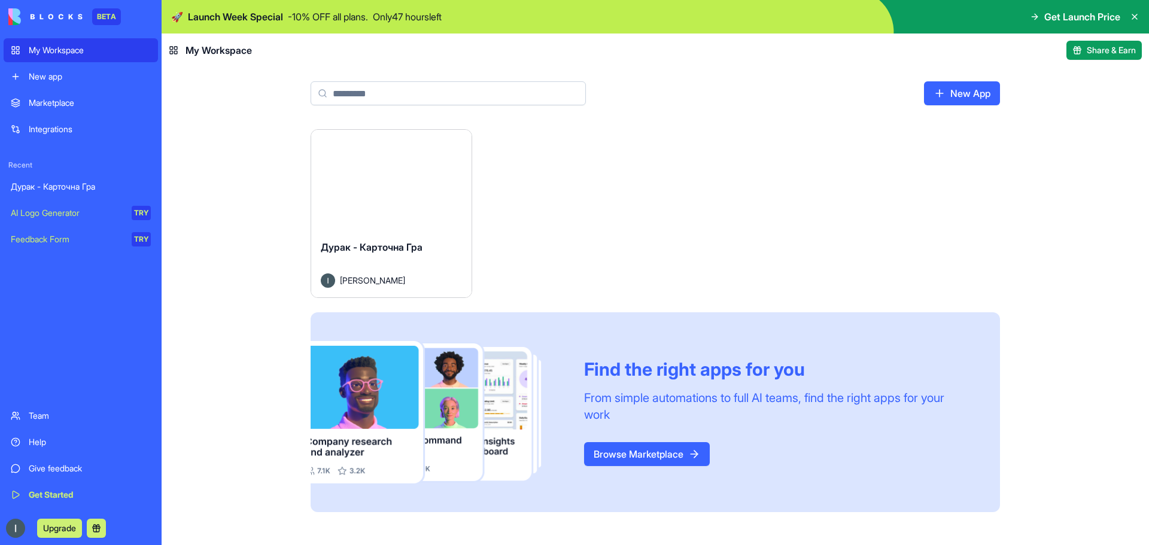
click at [452, 141] on html "BETA My Workspace New app Marketplace Integrations Recent Дурак - Карточна Гра …" at bounding box center [574, 272] width 1149 height 545
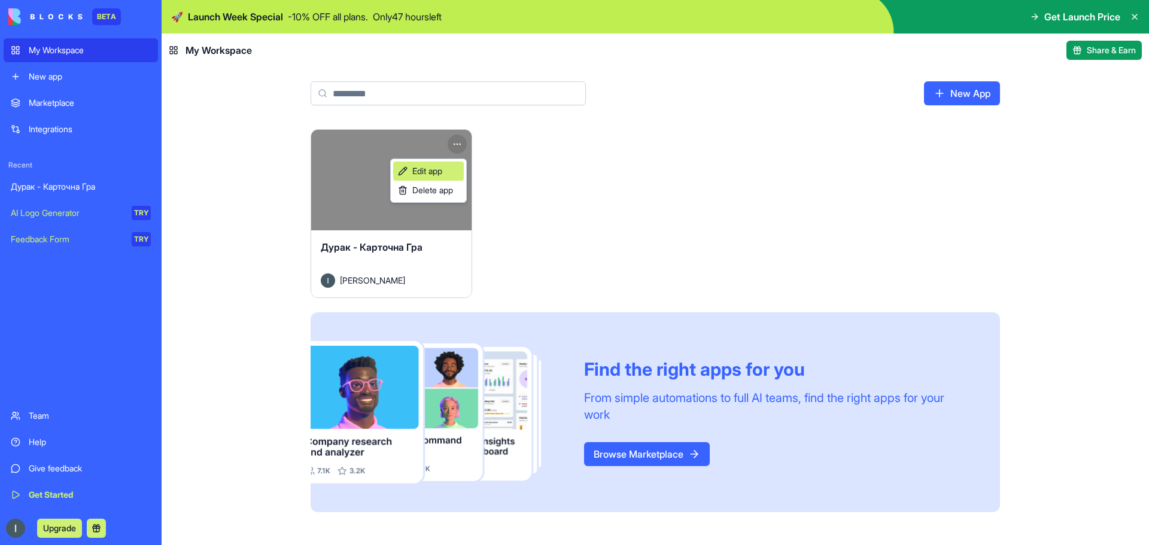
click at [437, 175] on span "Edit app" at bounding box center [427, 171] width 30 height 12
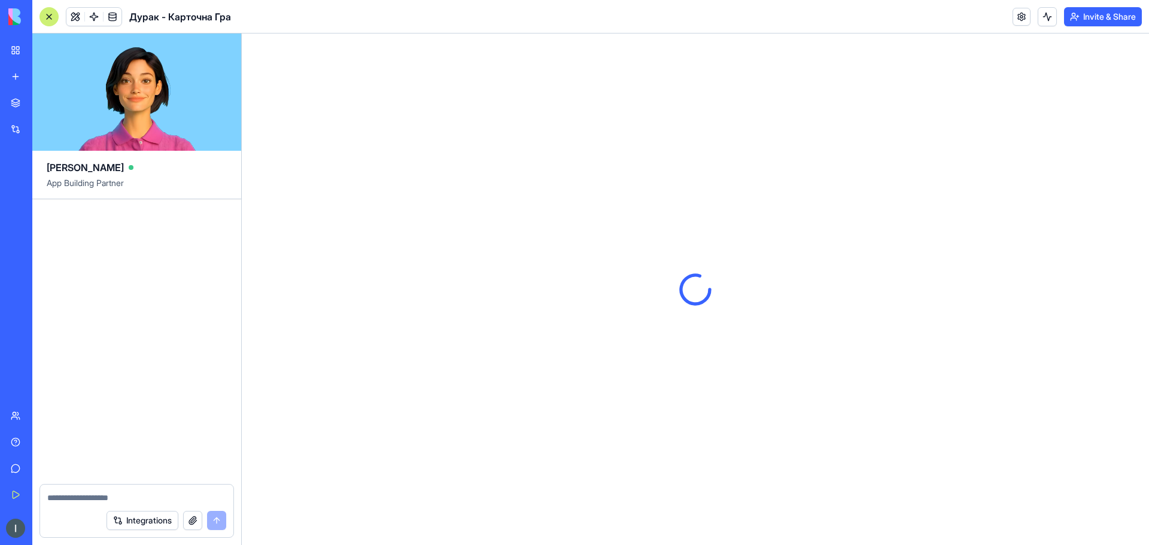
scroll to position [2305, 0]
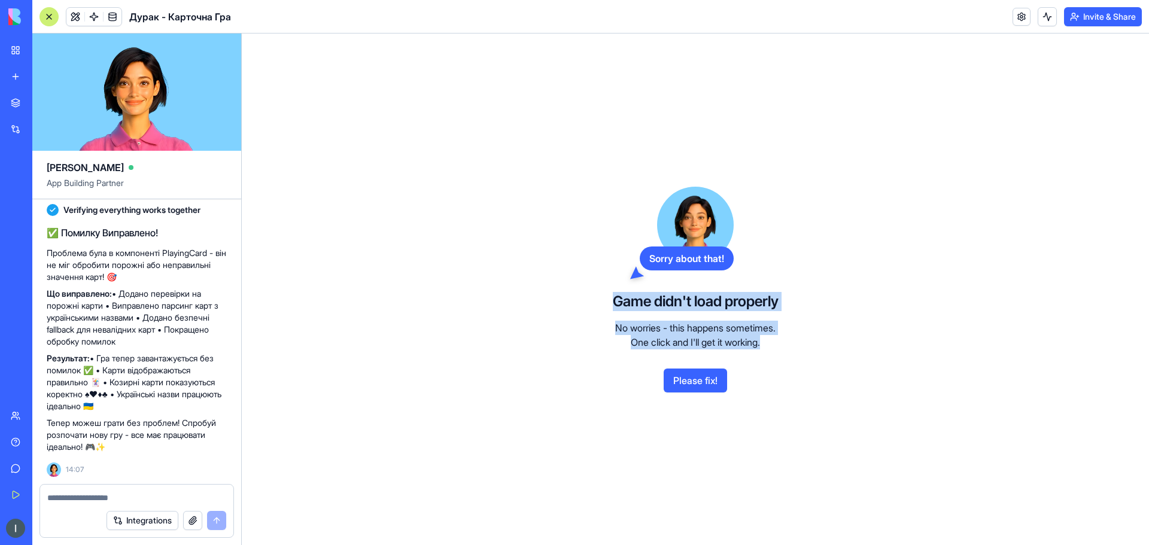
drag, startPoint x: 613, startPoint y: 299, endPoint x: 784, endPoint y: 344, distance: 177.1
click at [784, 344] on div "Sorry about that! Game didn't load properly No worries - this happens sometimes…" at bounding box center [695, 290] width 275 height 512
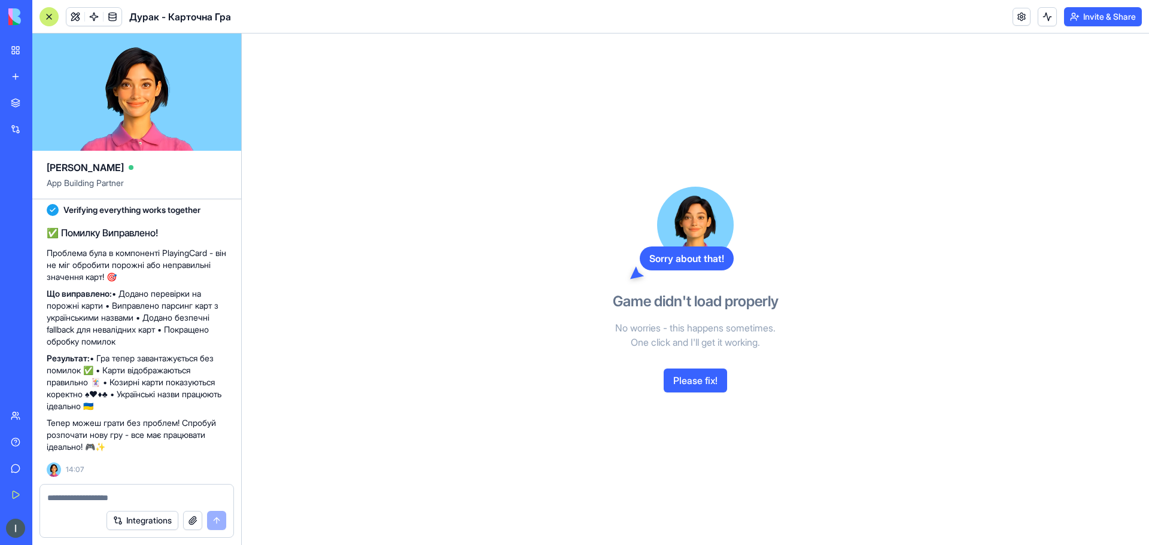
drag, startPoint x: 923, startPoint y: 122, endPoint x: 907, endPoint y: 135, distance: 20.8
click at [923, 123] on div "Sorry about that! Game didn't load properly No worries - this happens sometimes…" at bounding box center [695, 290] width 907 height 512
click at [706, 376] on button "Please fix!" at bounding box center [695, 381] width 63 height 24
